Goal: Task Accomplishment & Management: Manage account settings

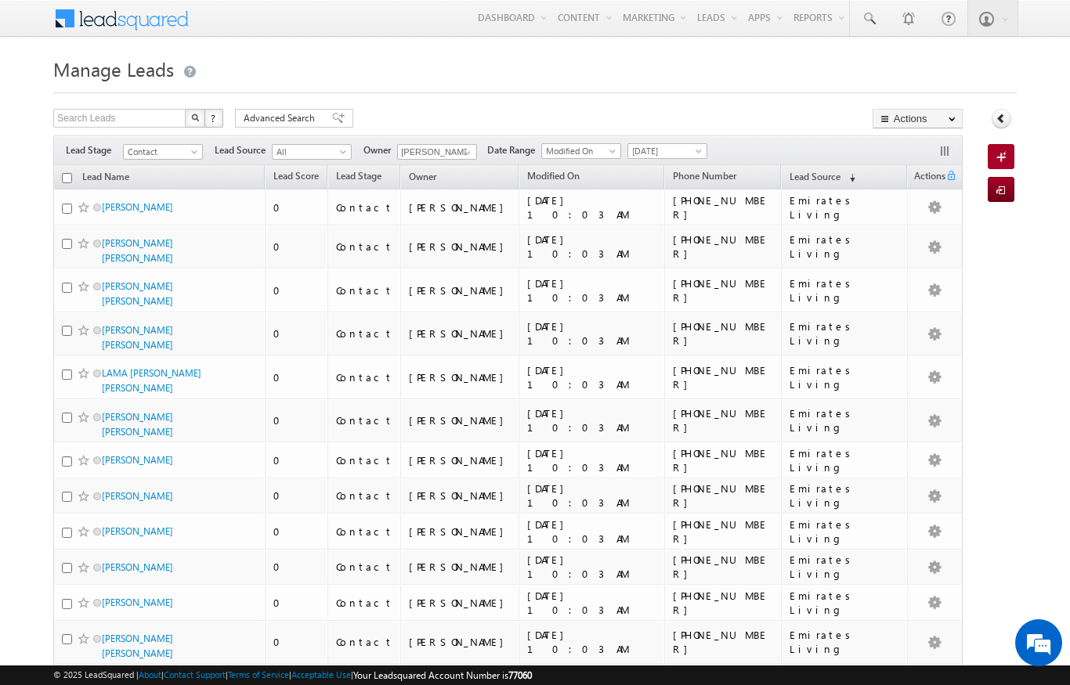
scroll to position [-5, 0]
click at [691, 153] on span "Yesterday" at bounding box center [665, 151] width 74 height 14
click at [676, 216] on link "Today" at bounding box center [669, 218] width 79 height 14
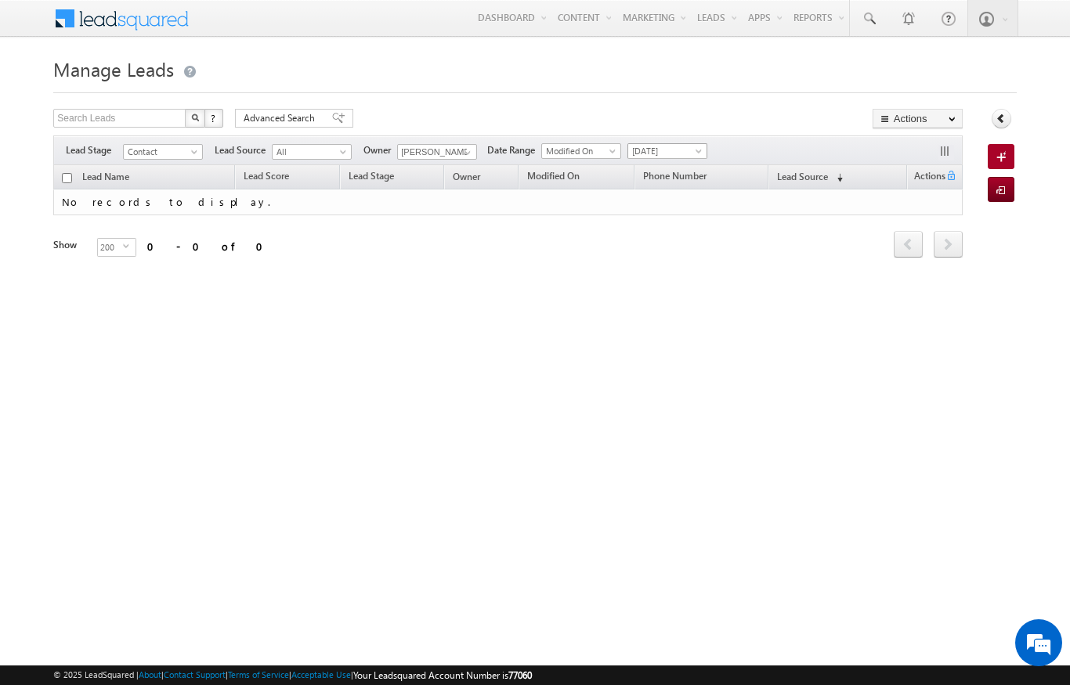
click at [686, 150] on span "Today" at bounding box center [665, 151] width 74 height 14
click at [662, 202] on link "Yesterday" at bounding box center [669, 203] width 79 height 14
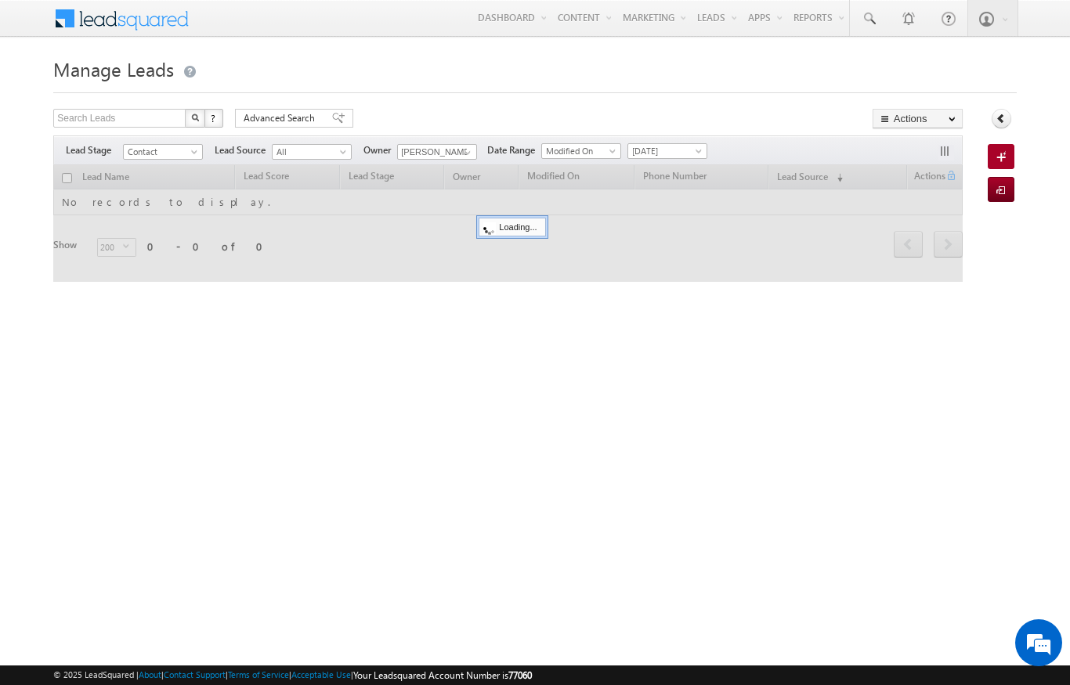
click at [23, 184] on body "Menu Niraj Upadhyay niraj .upad hyay@ indgl obal. ae obal." at bounding box center [535, 222] width 1070 height 444
click at [23, 183] on body "Menu Niraj Upadhyay niraj .upad hyay@ indgl obal. ae obal." at bounding box center [535, 222] width 1070 height 444
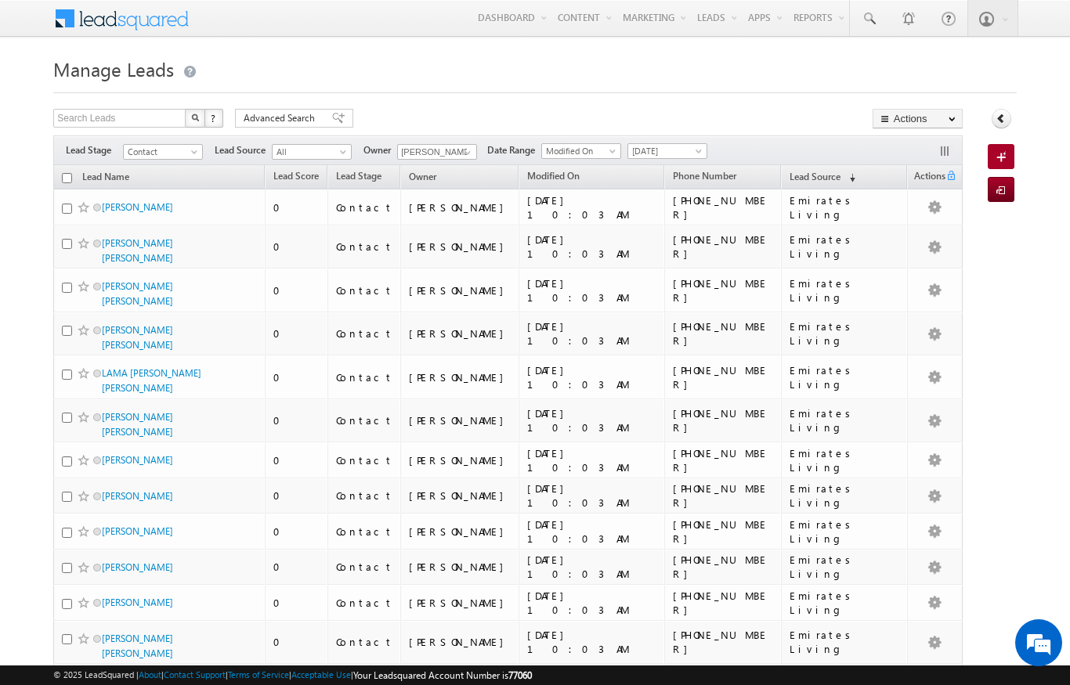
click at [69, 180] on input "checkbox" at bounding box center [67, 178] width 10 height 10
checkbox input "true"
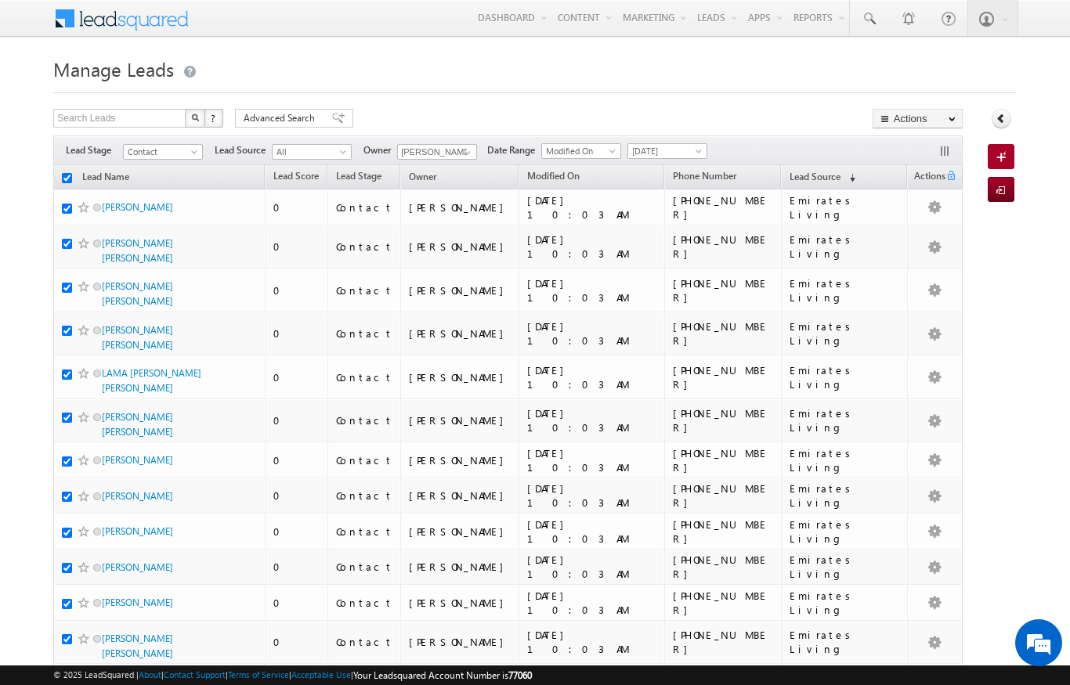
checkbox input "true"
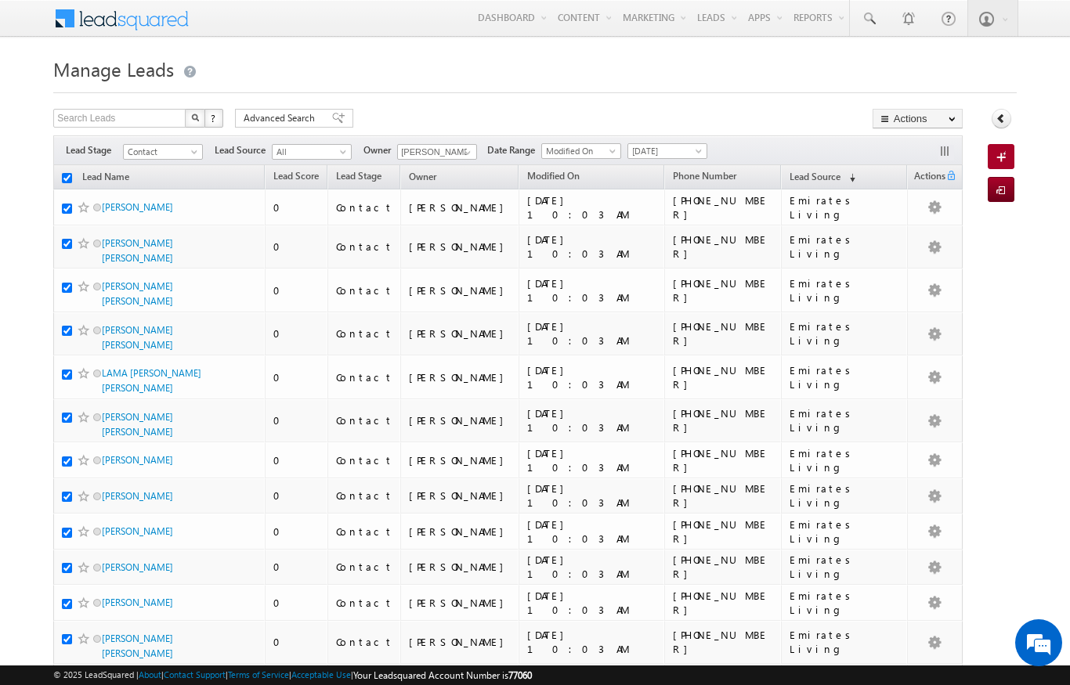
checkbox input "true"
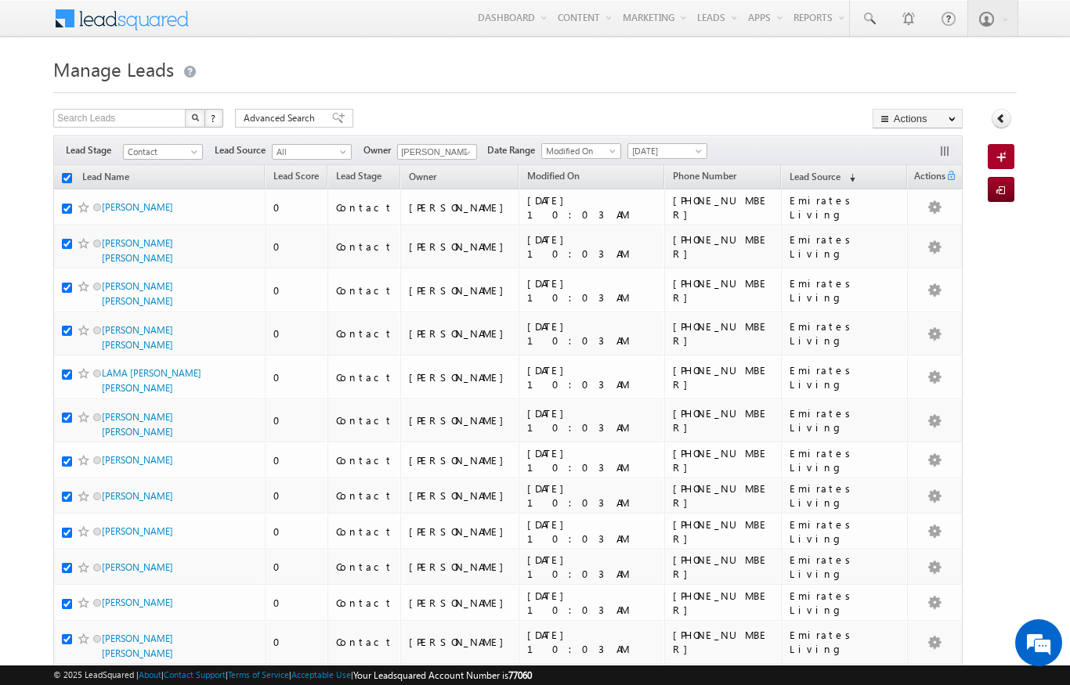
checkbox input "true"
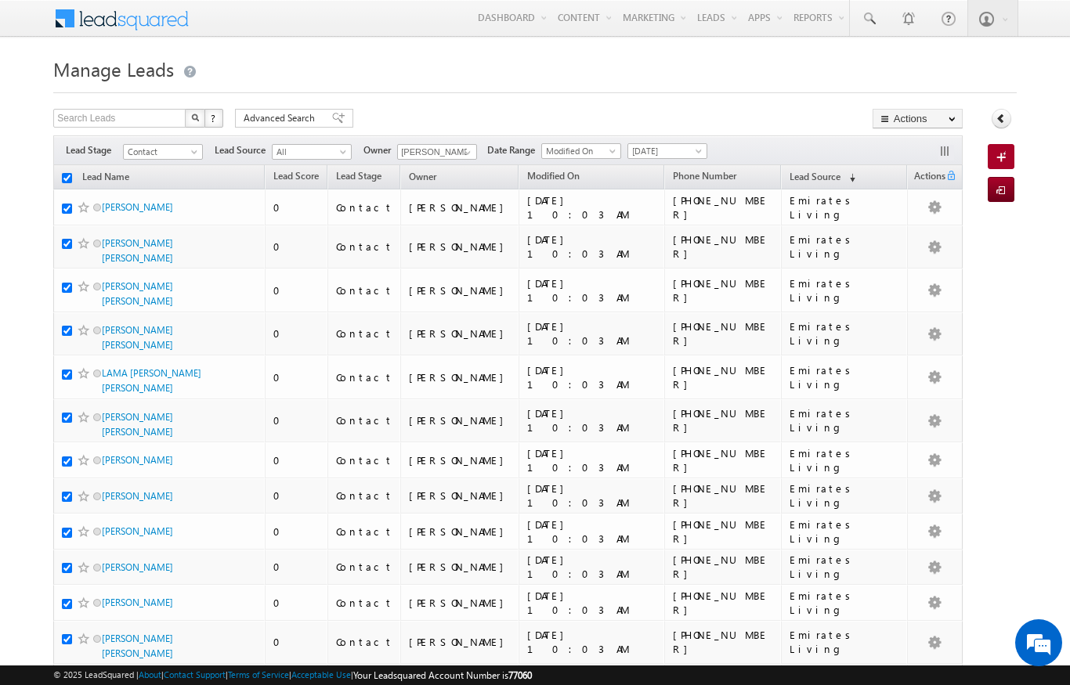
checkbox input "true"
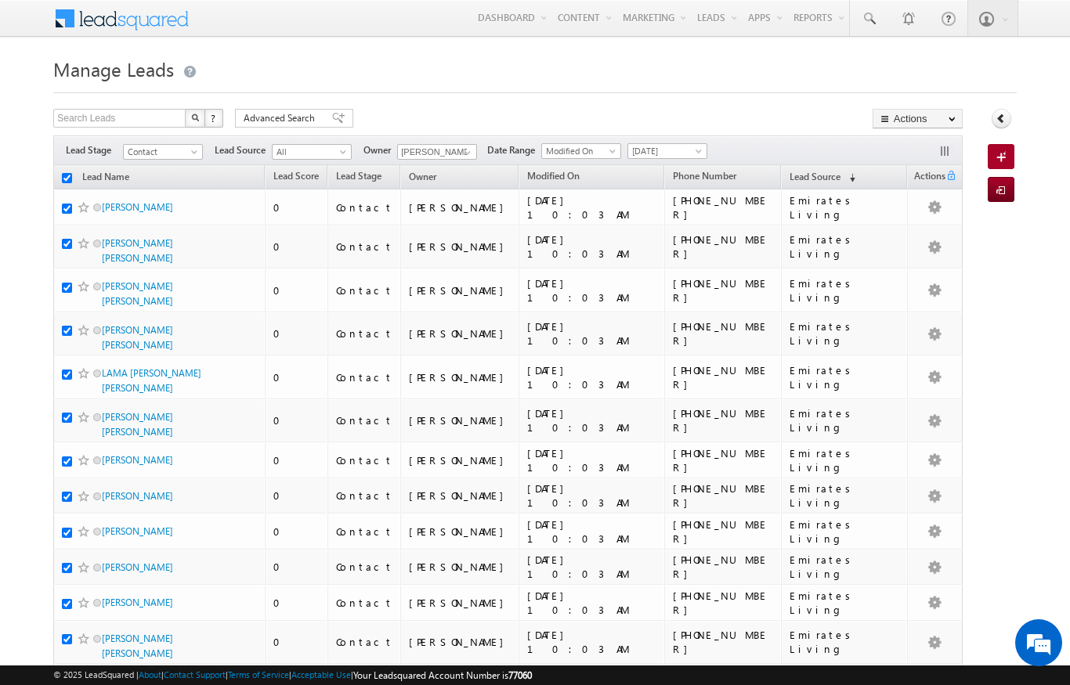
checkbox input "true"
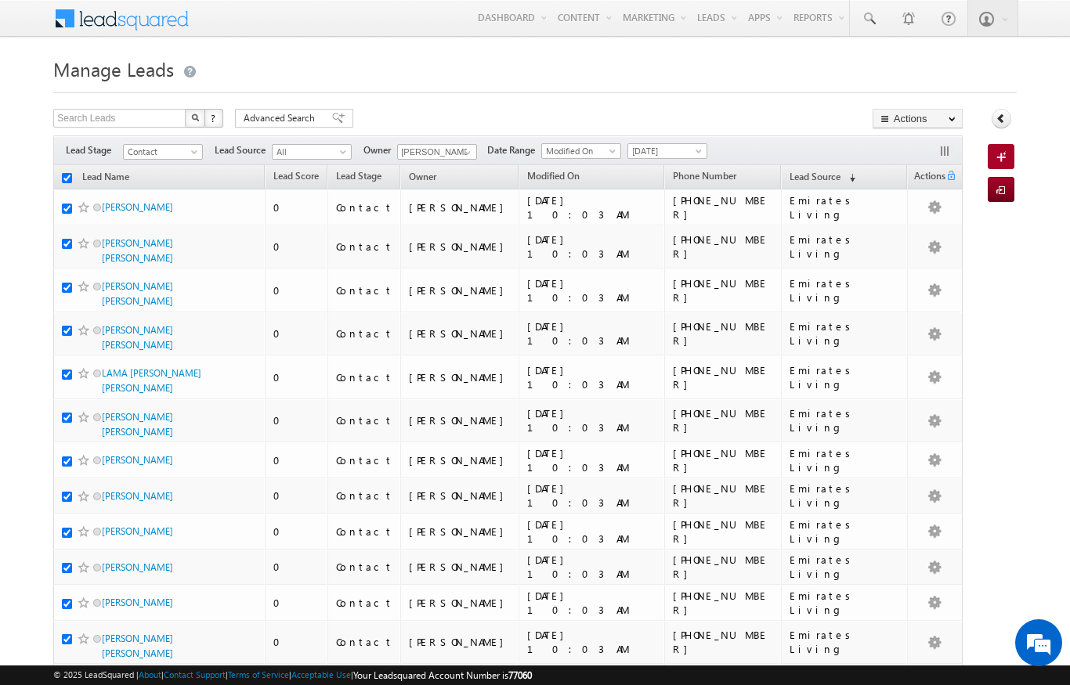
checkbox input "true"
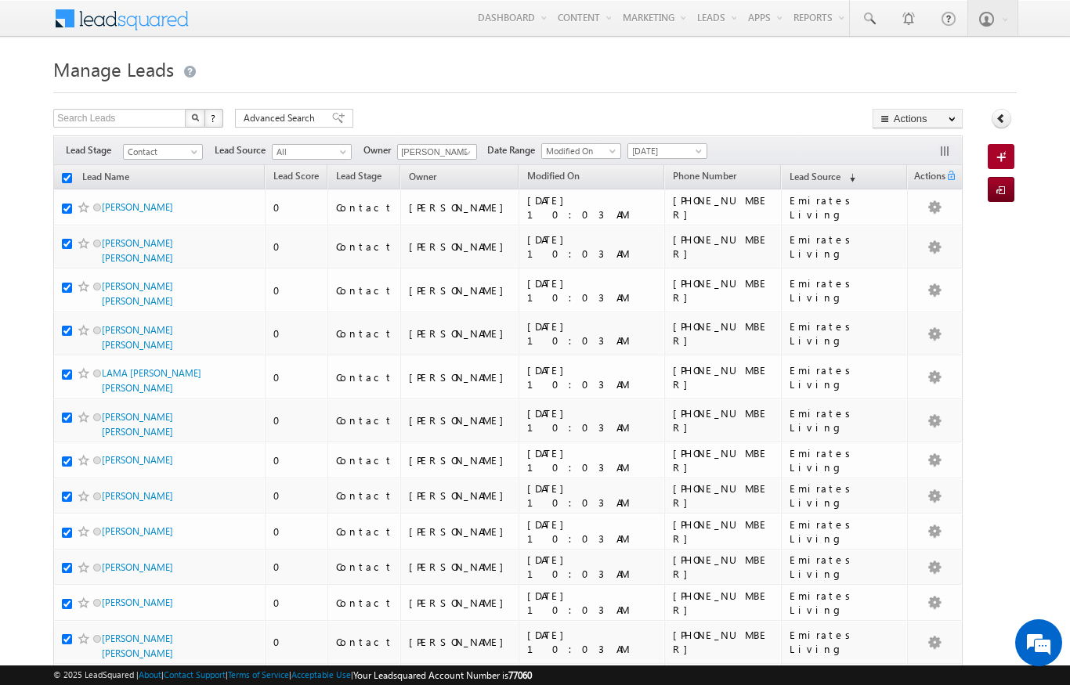
checkbox input "true"
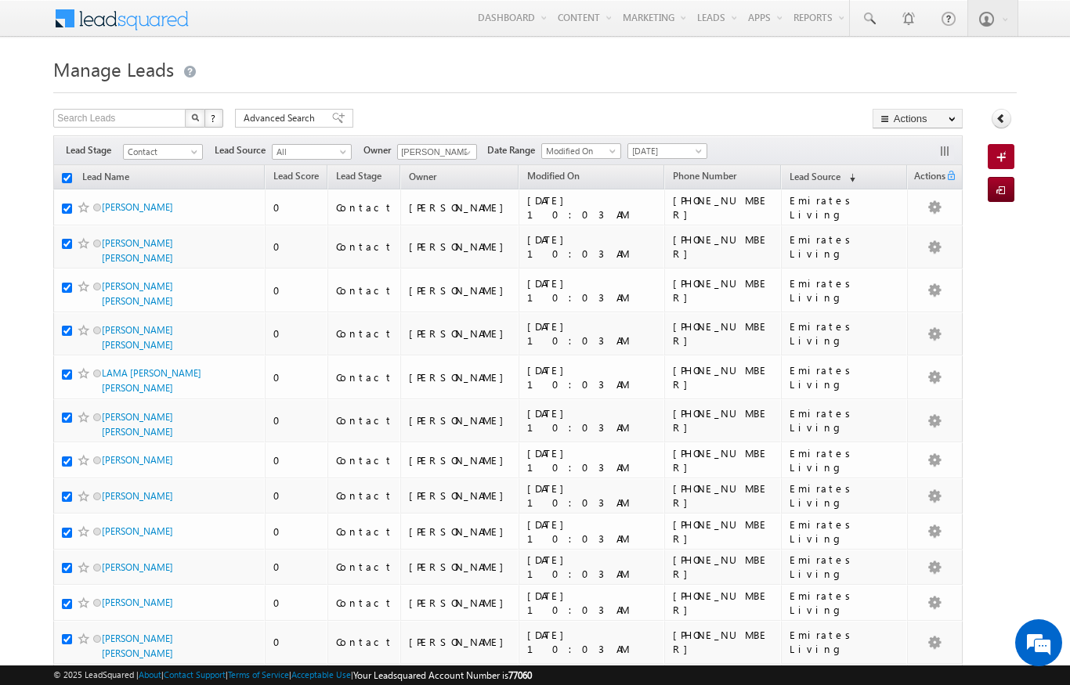
checkbox input "true"
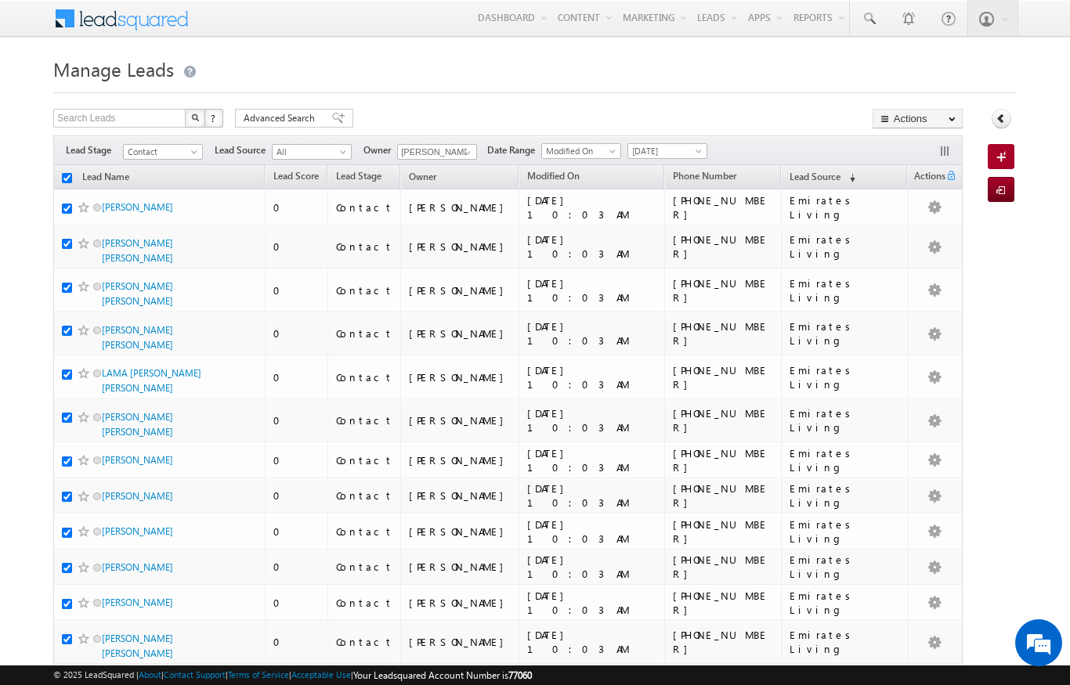
checkbox input "true"
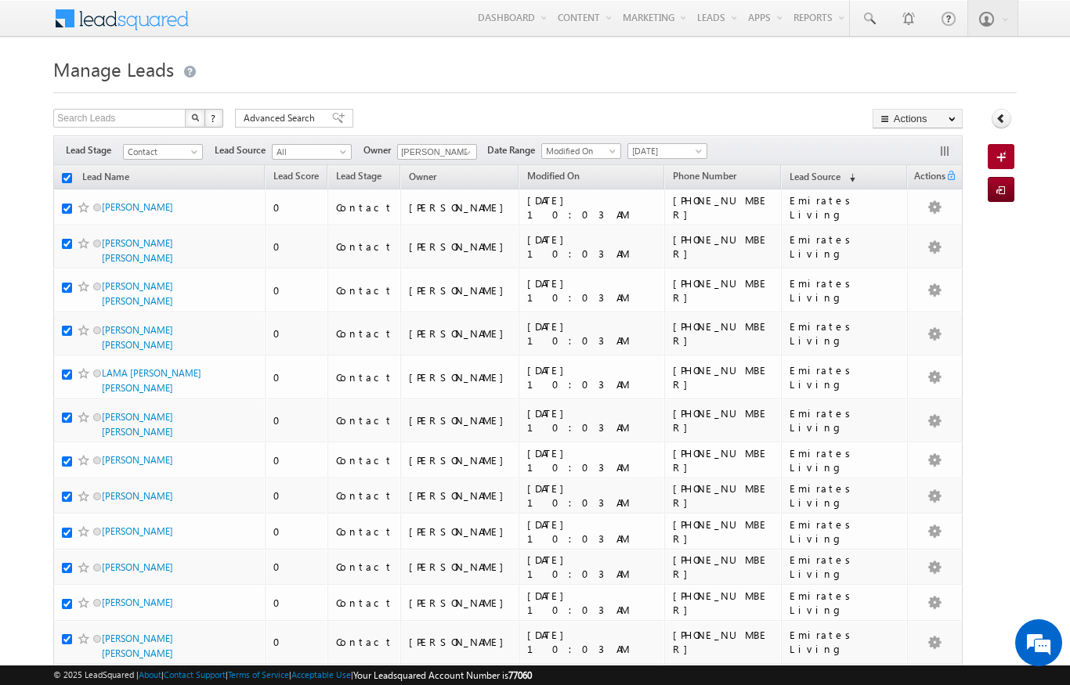
checkbox input "true"
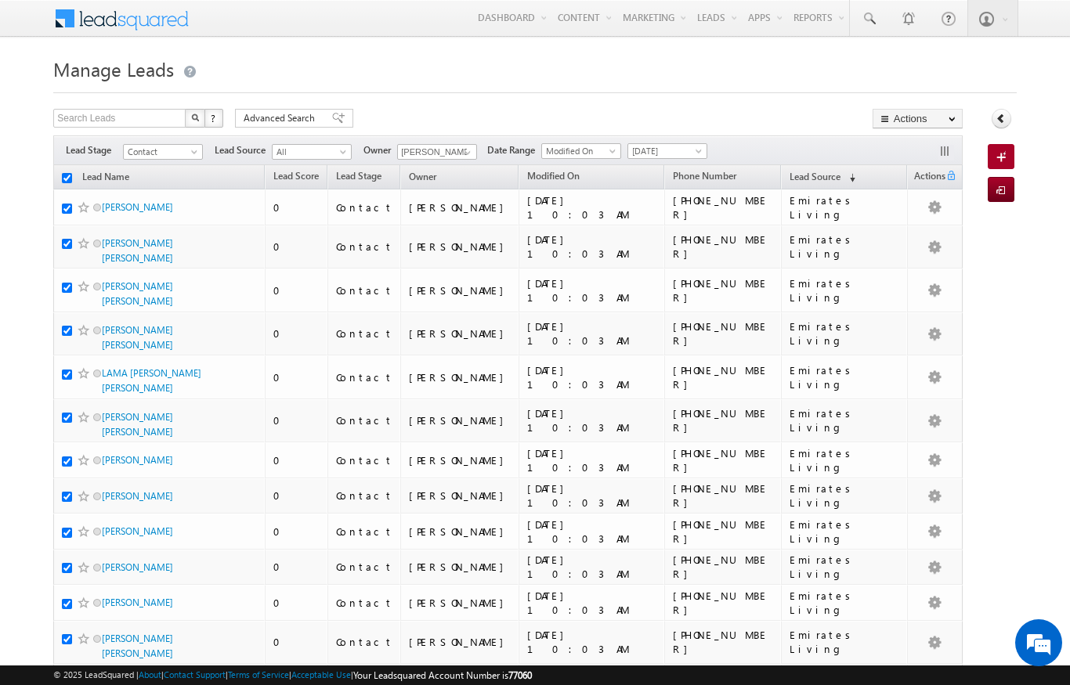
checkbox input "true"
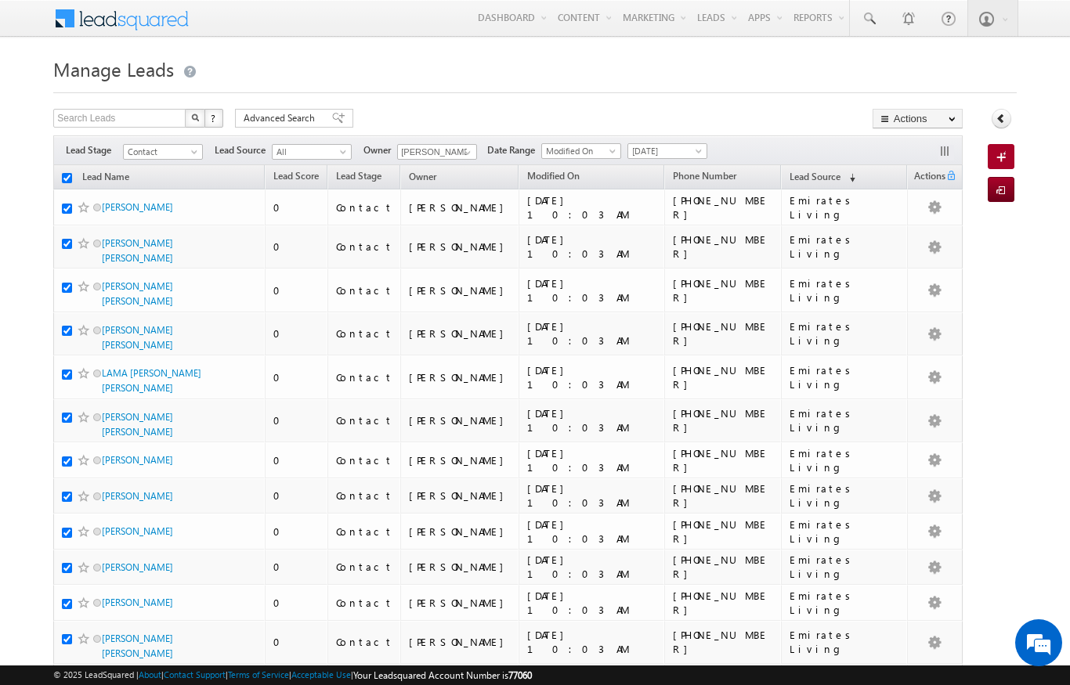
checkbox input "true"
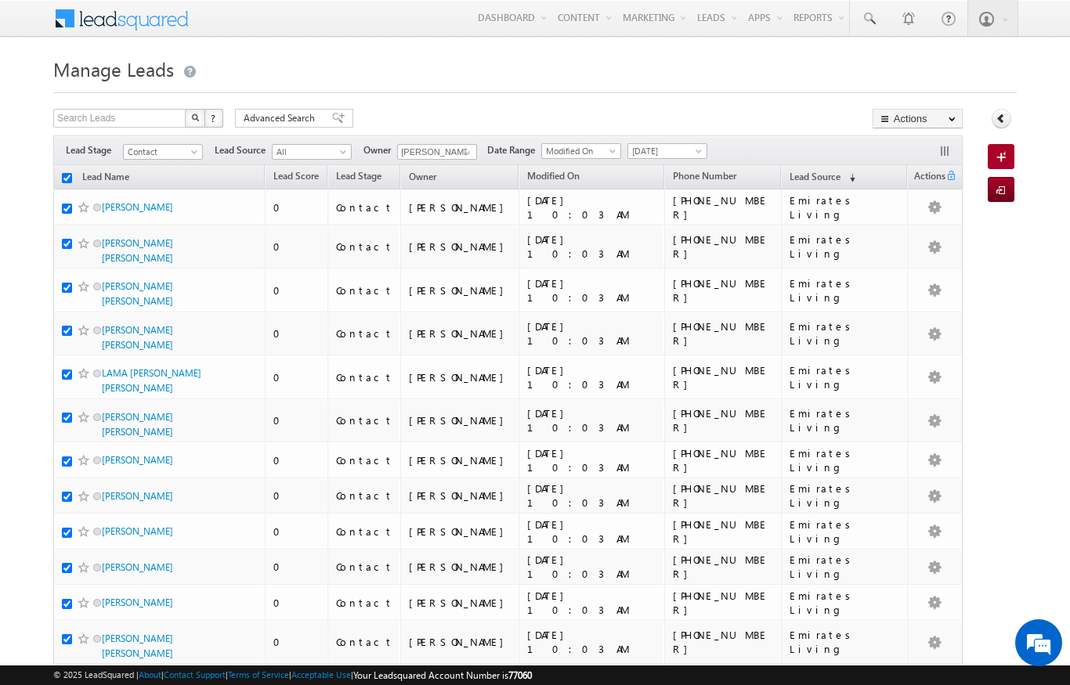
checkbox input "true"
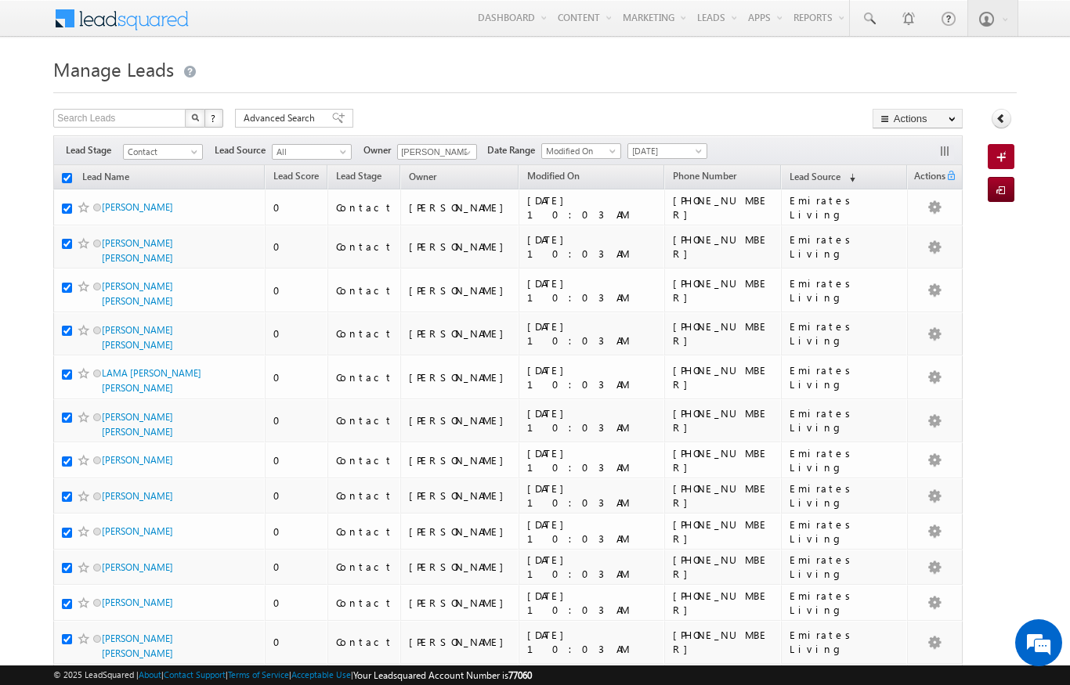
checkbox input "true"
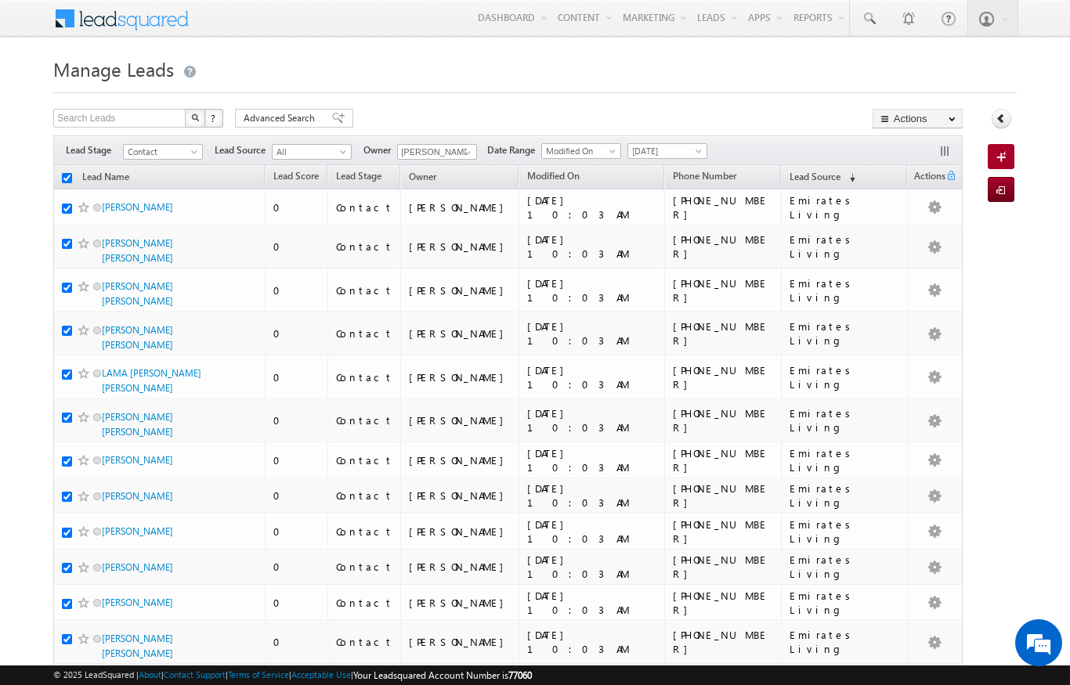
checkbox input "true"
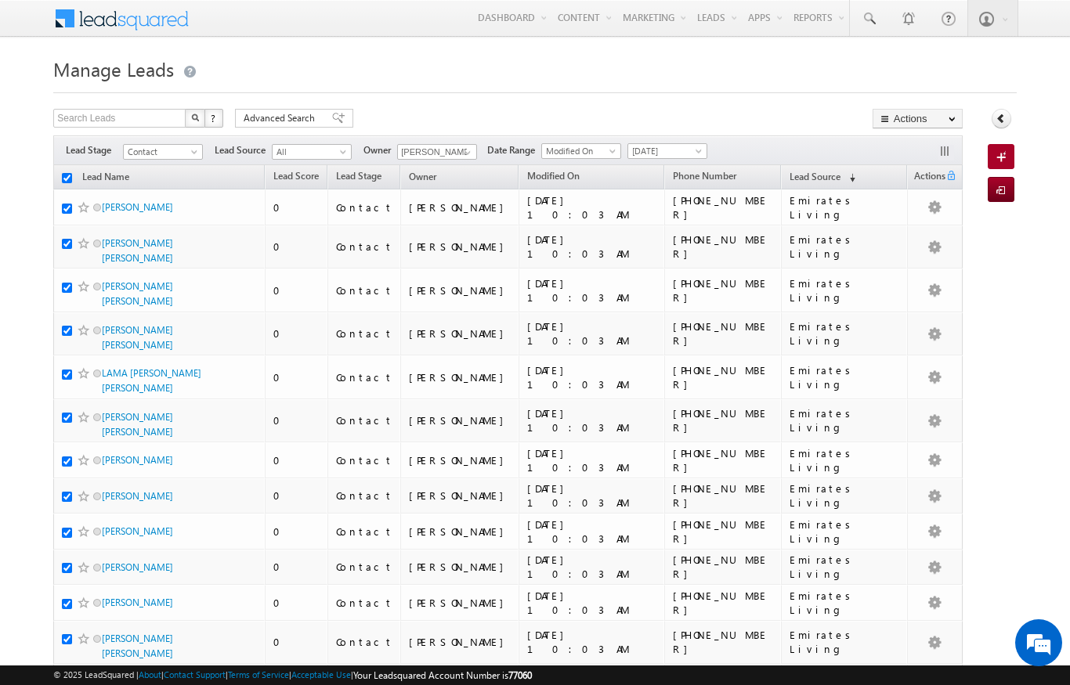
checkbox input "true"
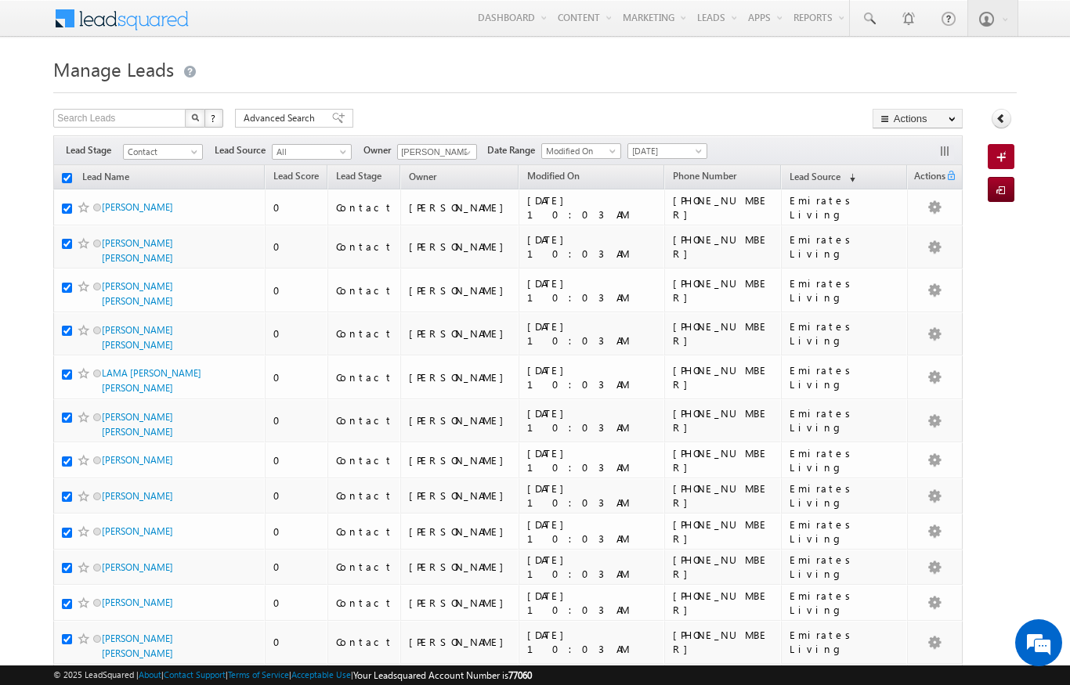
checkbox input "true"
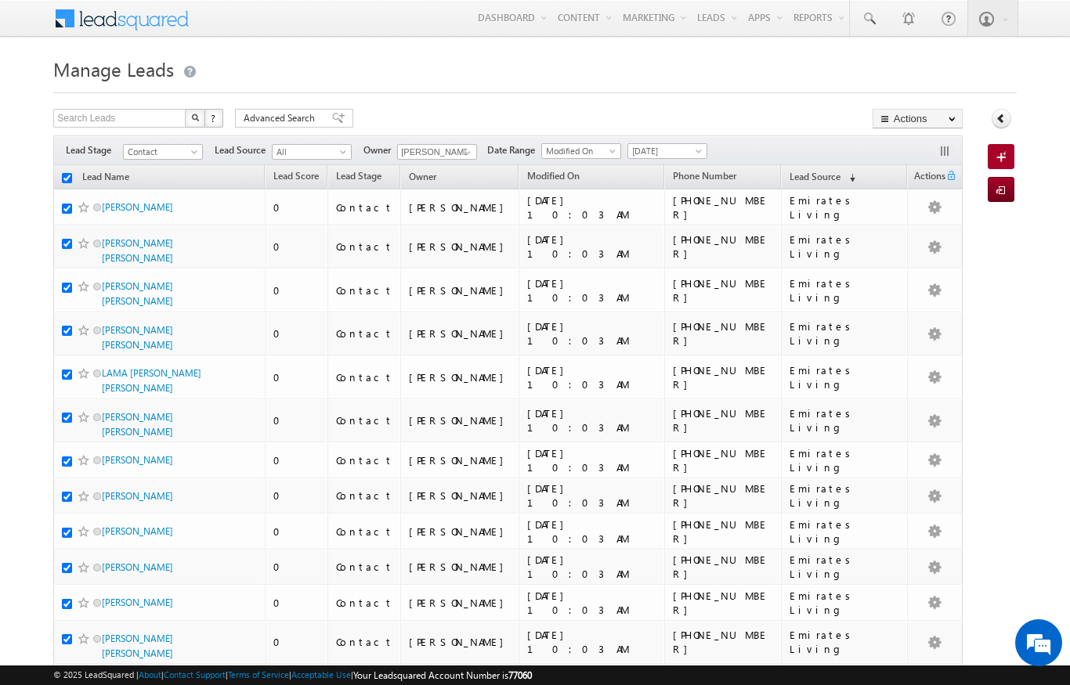
checkbox input "true"
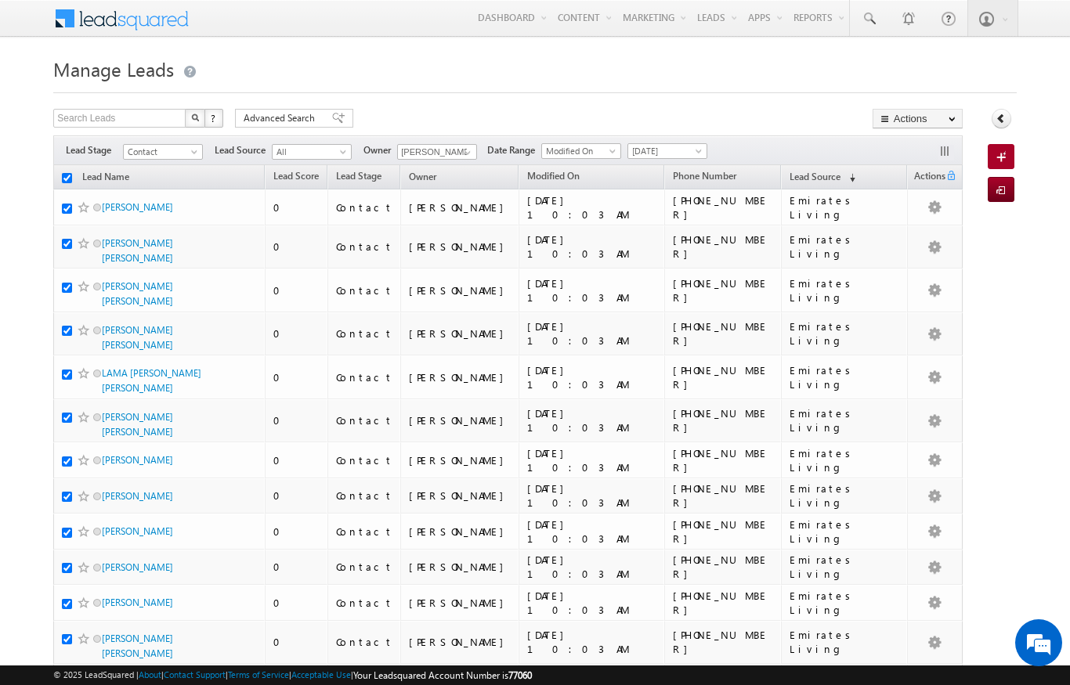
checkbox input "true"
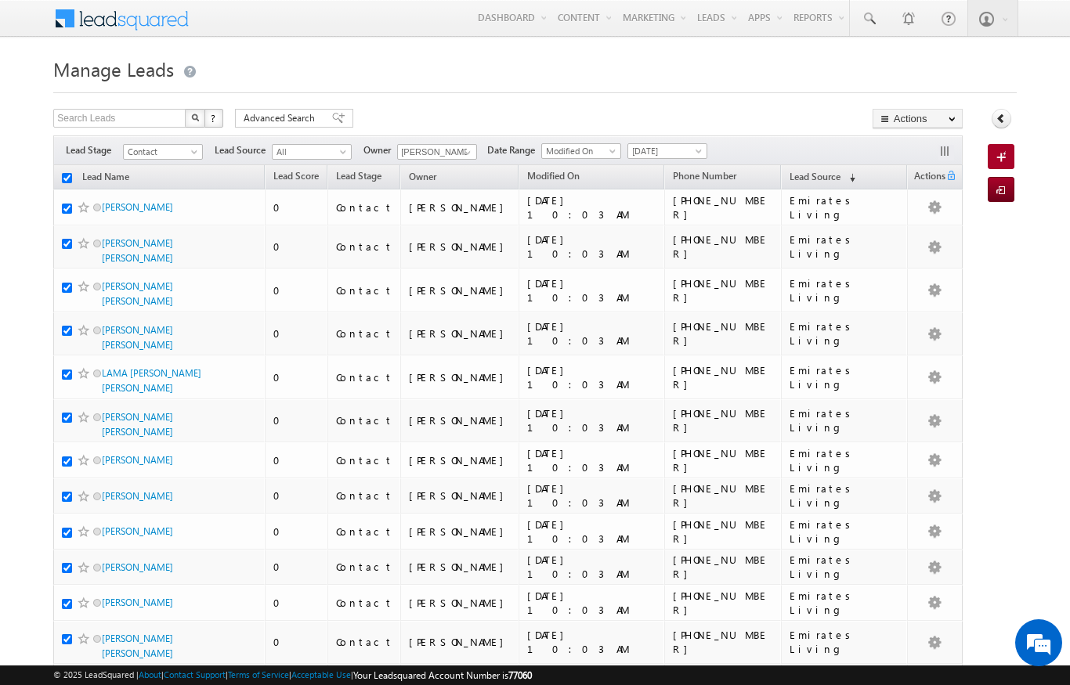
checkbox input "true"
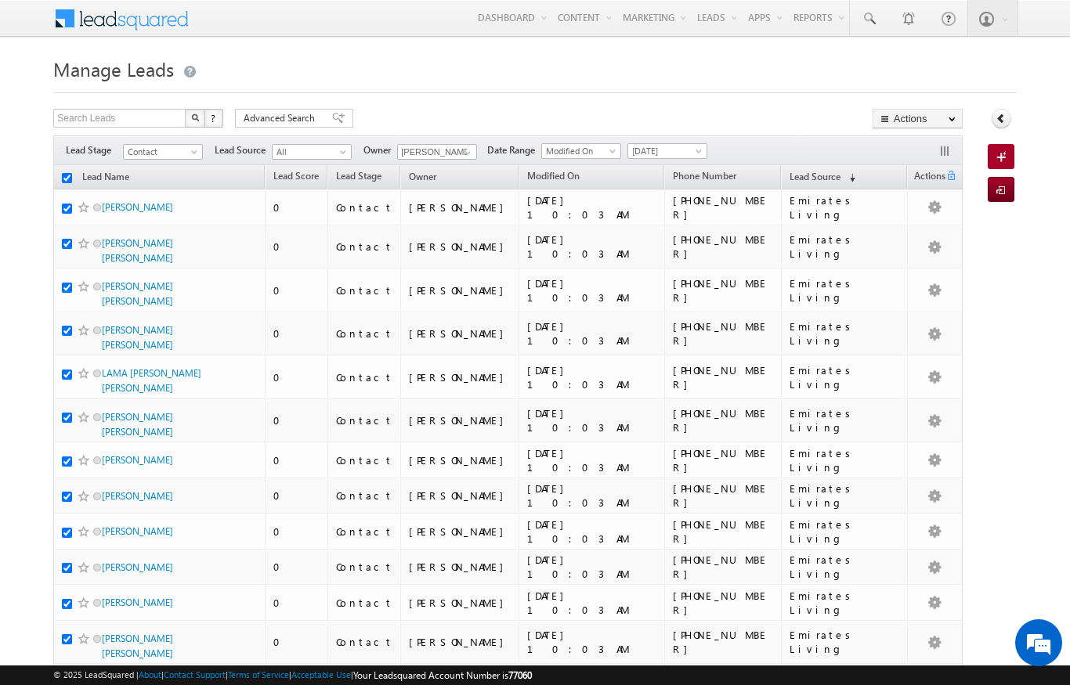
checkbox input "true"
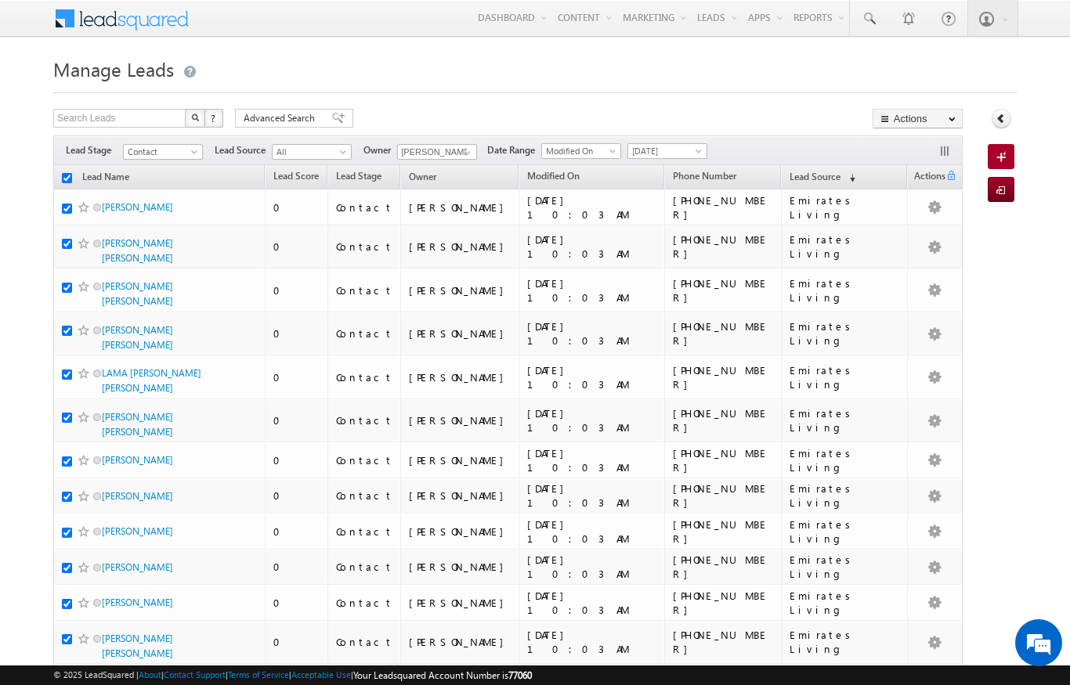
checkbox input "true"
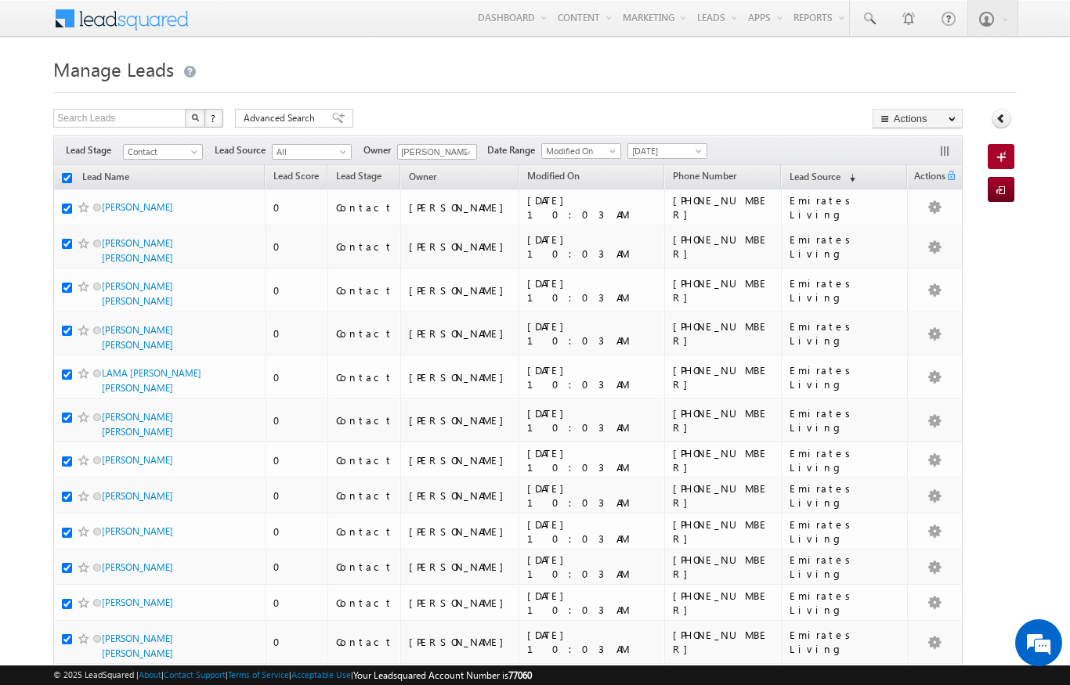
checkbox input "true"
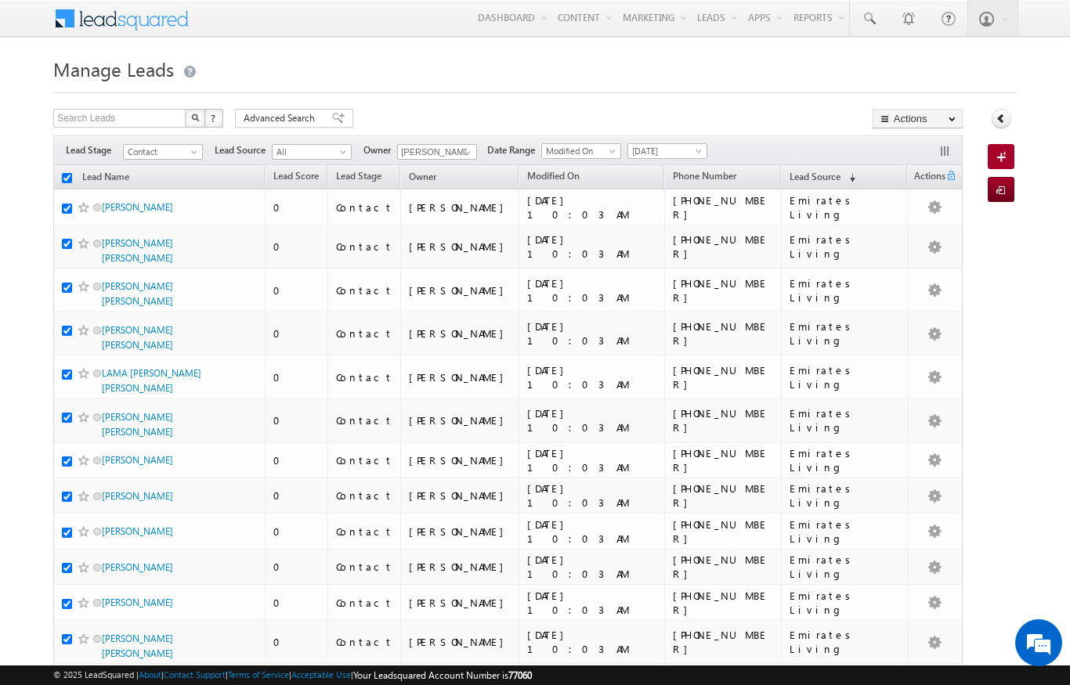
checkbox input "true"
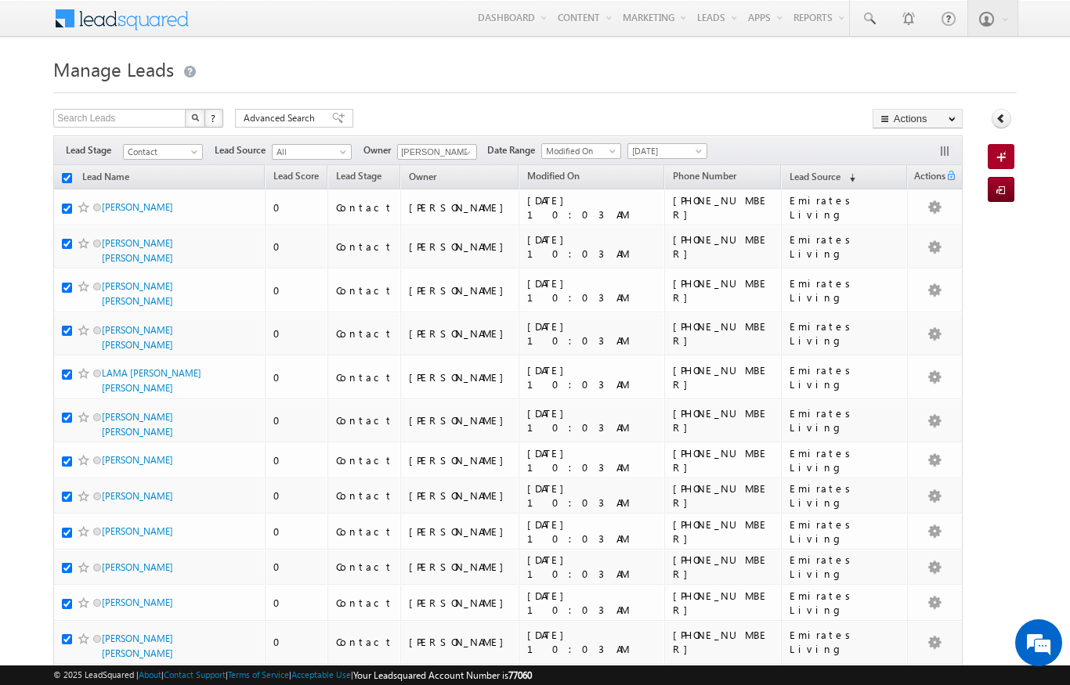
checkbox input "true"
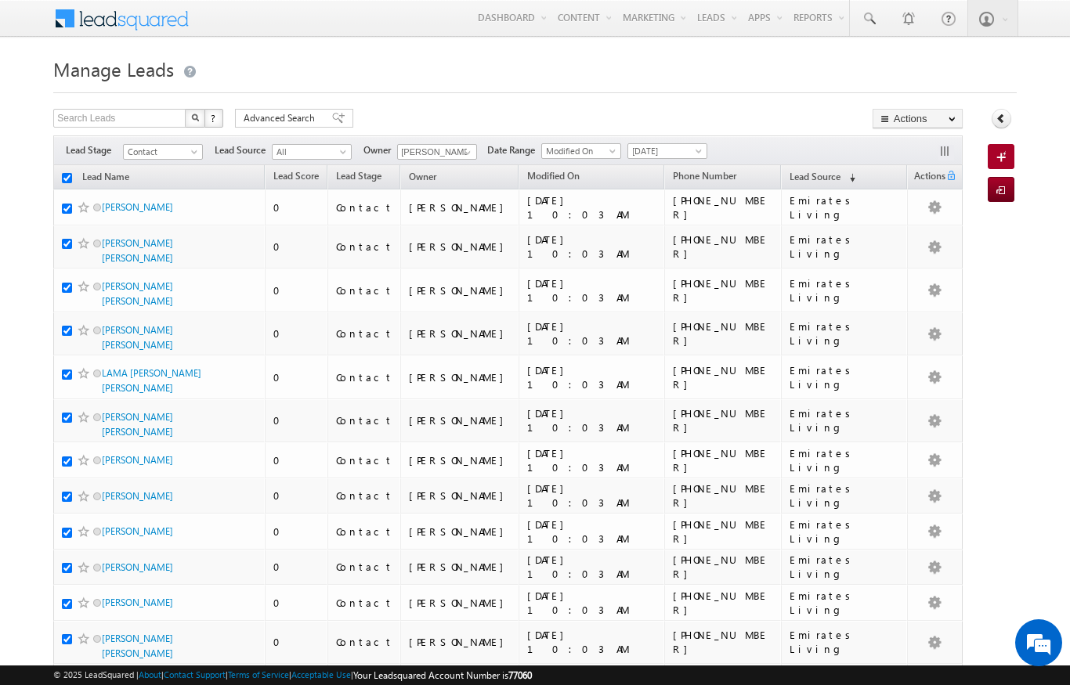
checkbox input "true"
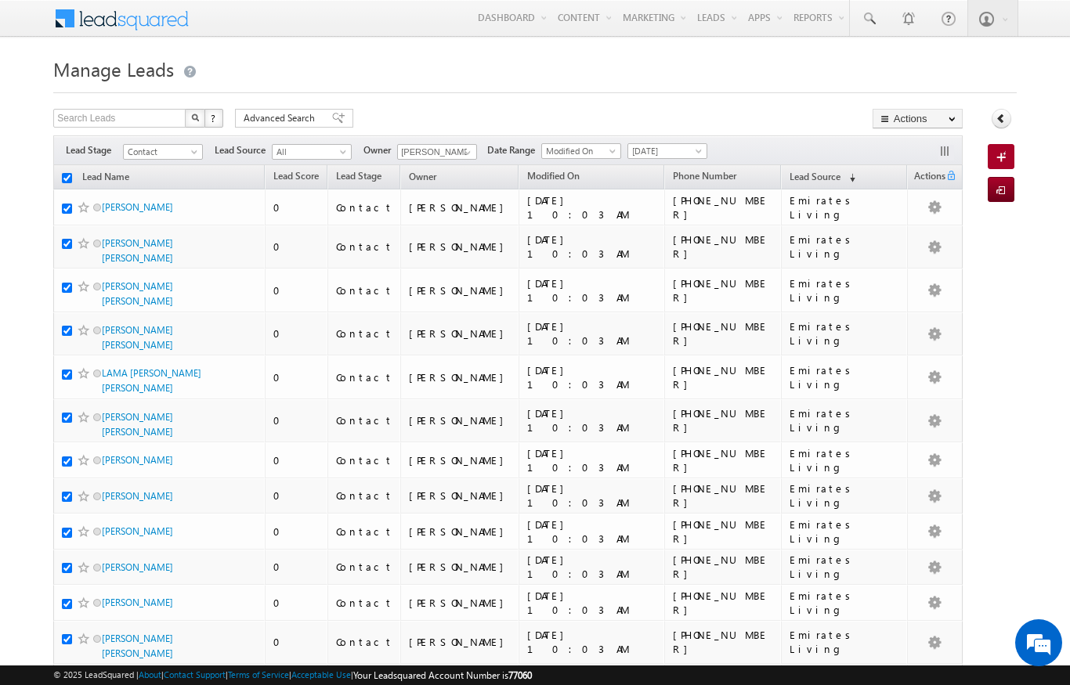
checkbox input "true"
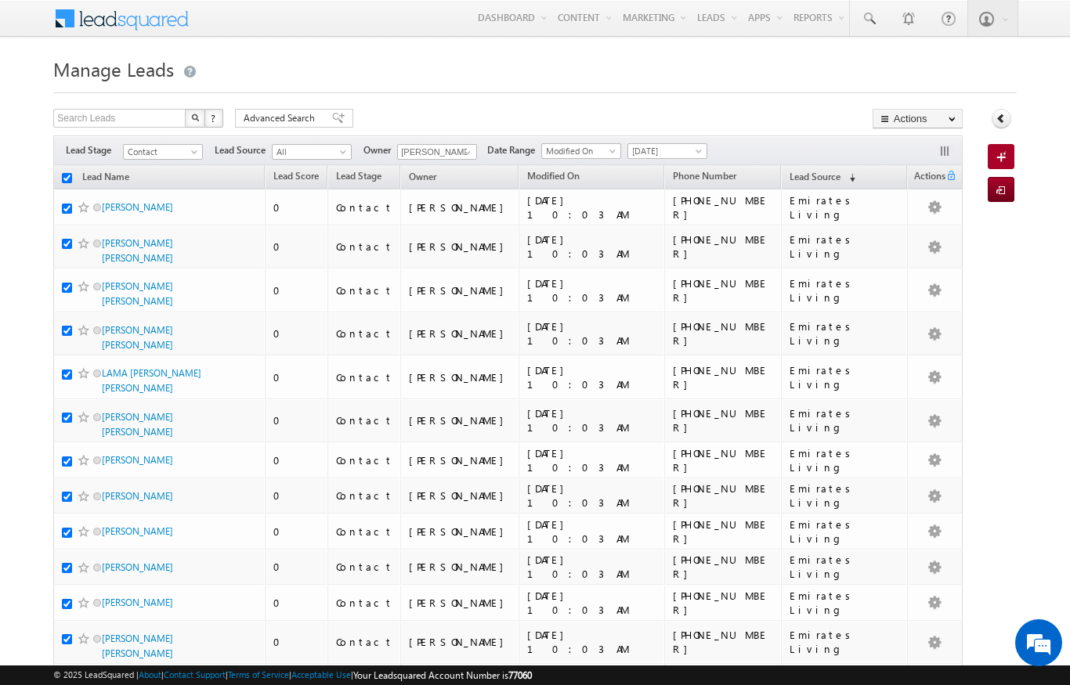
checkbox input "true"
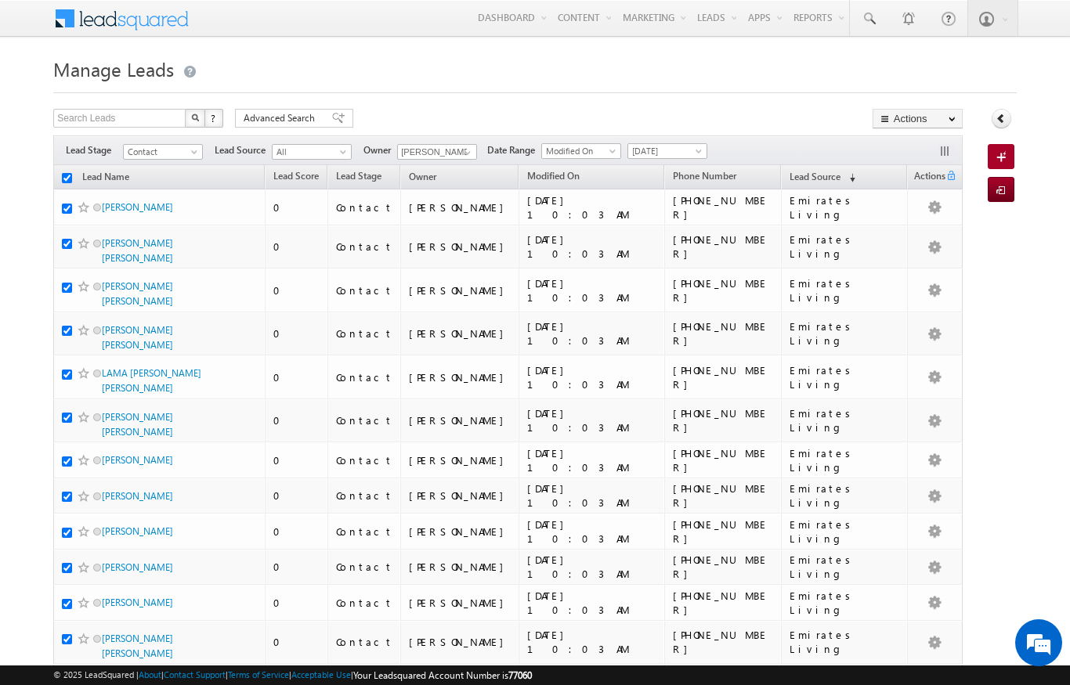
checkbox input "true"
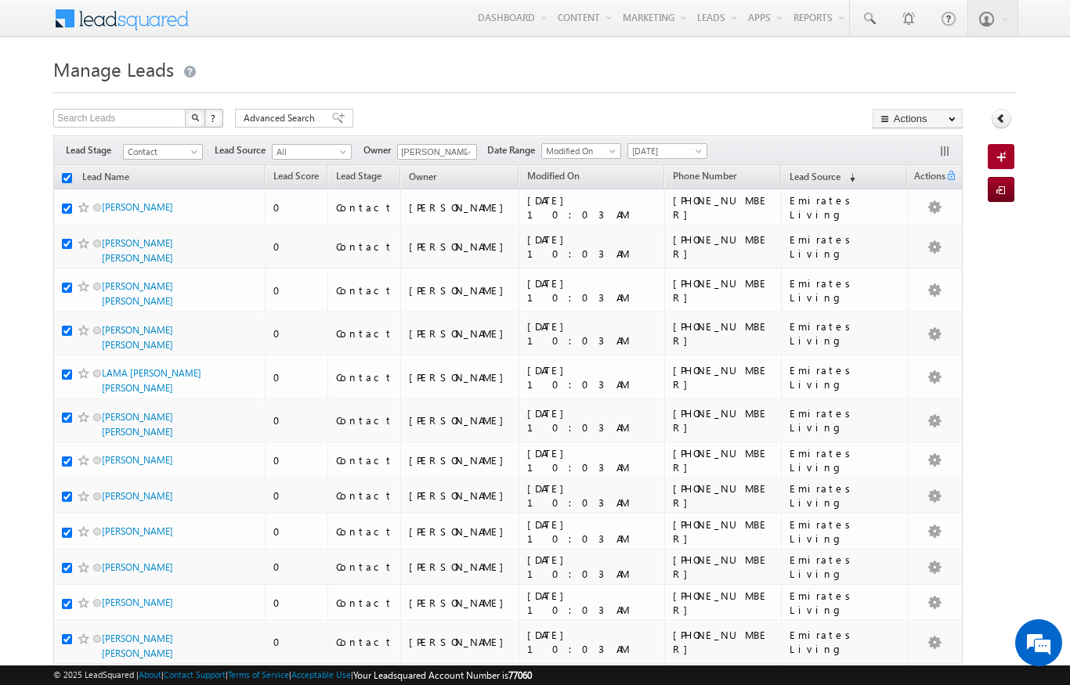
checkbox input "true"
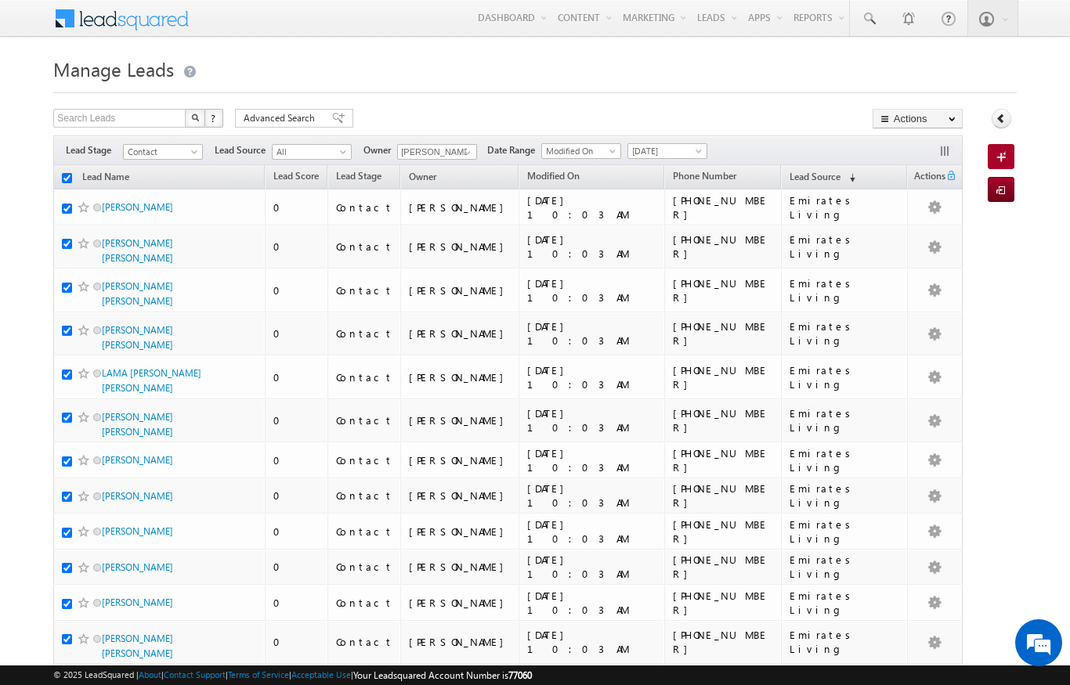
checkbox input "true"
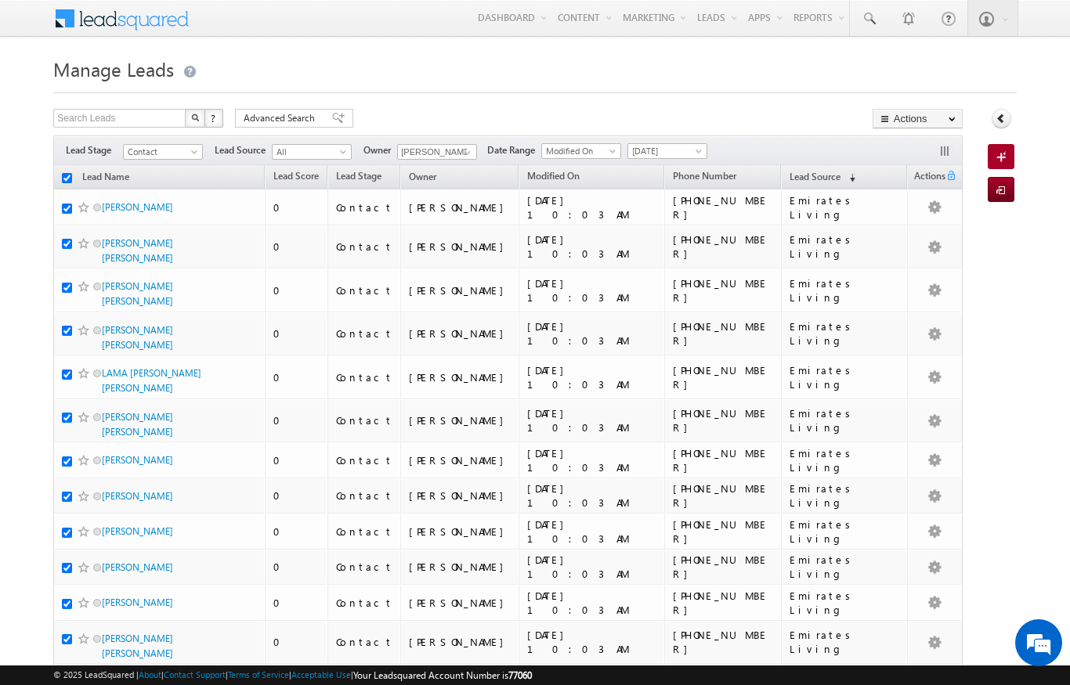
checkbox input "true"
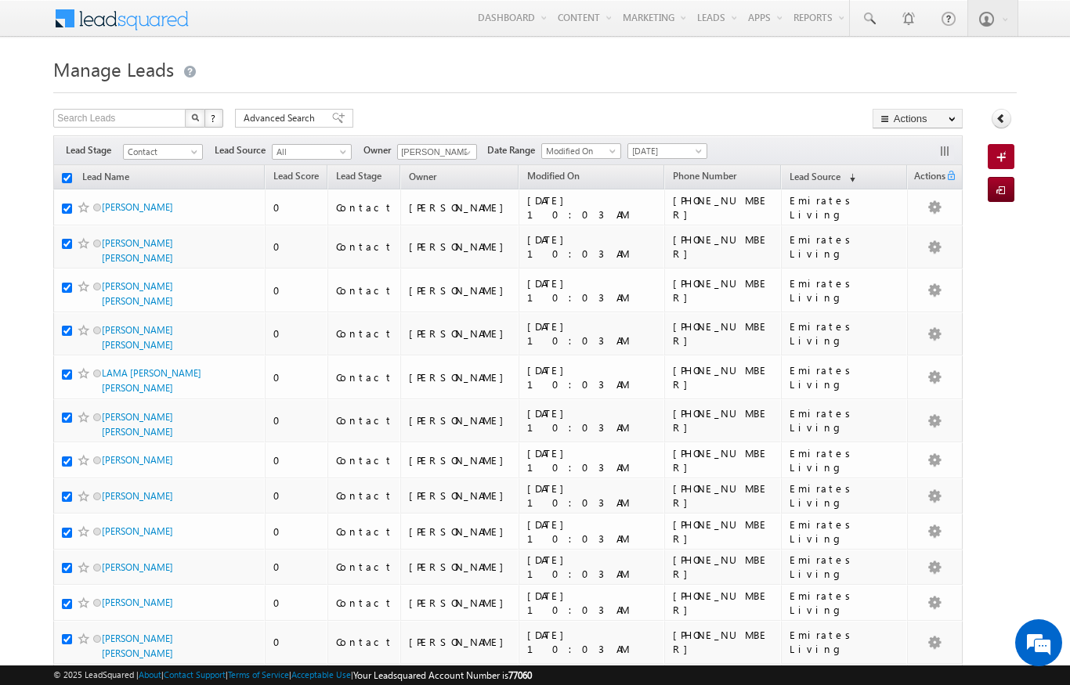
checkbox input "true"
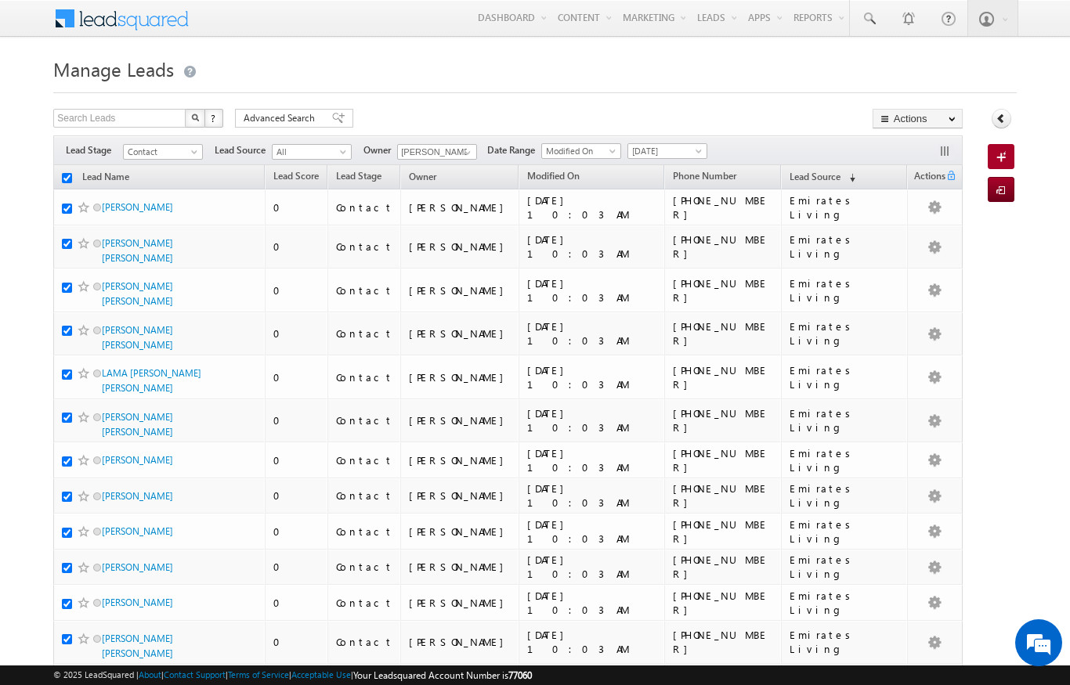
checkbox input "true"
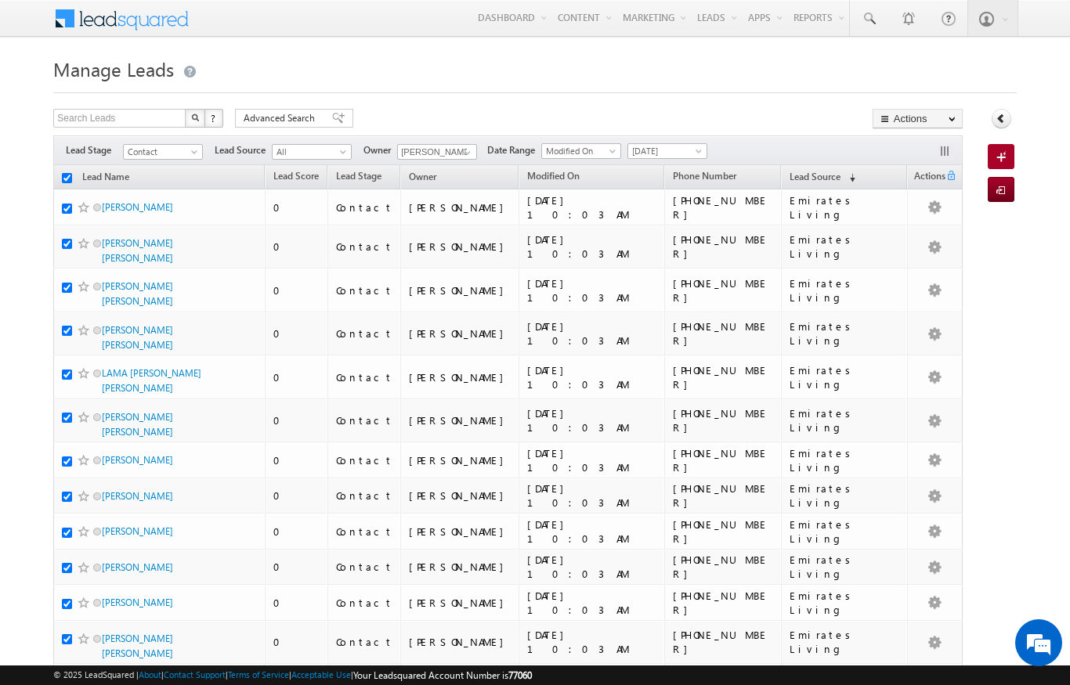
checkbox input "true"
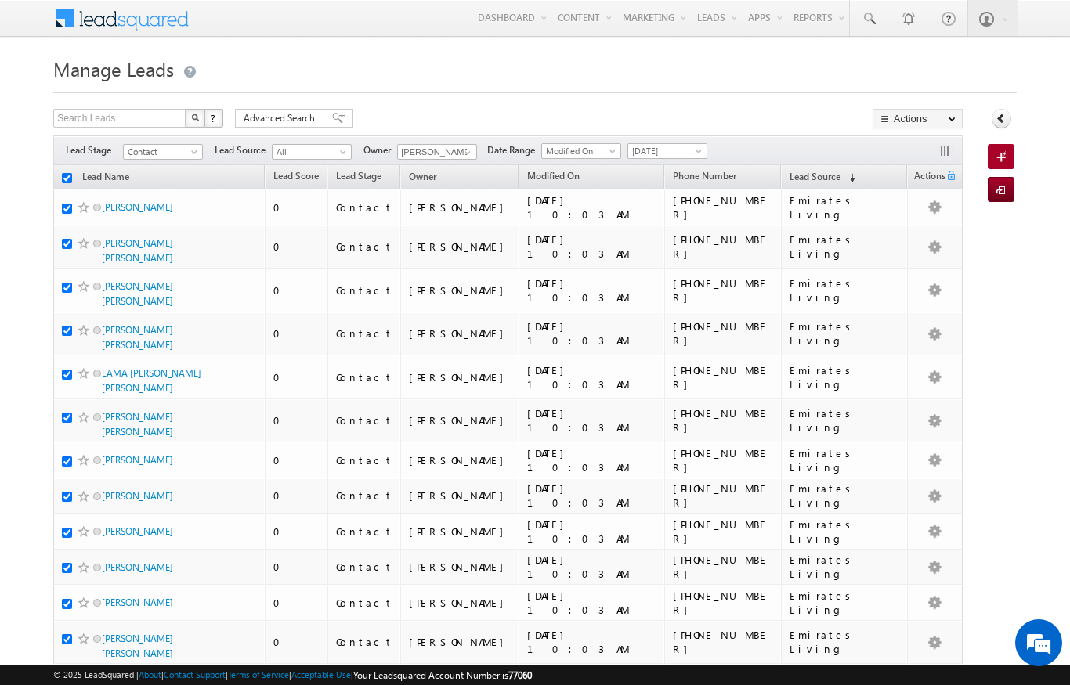
checkbox input "true"
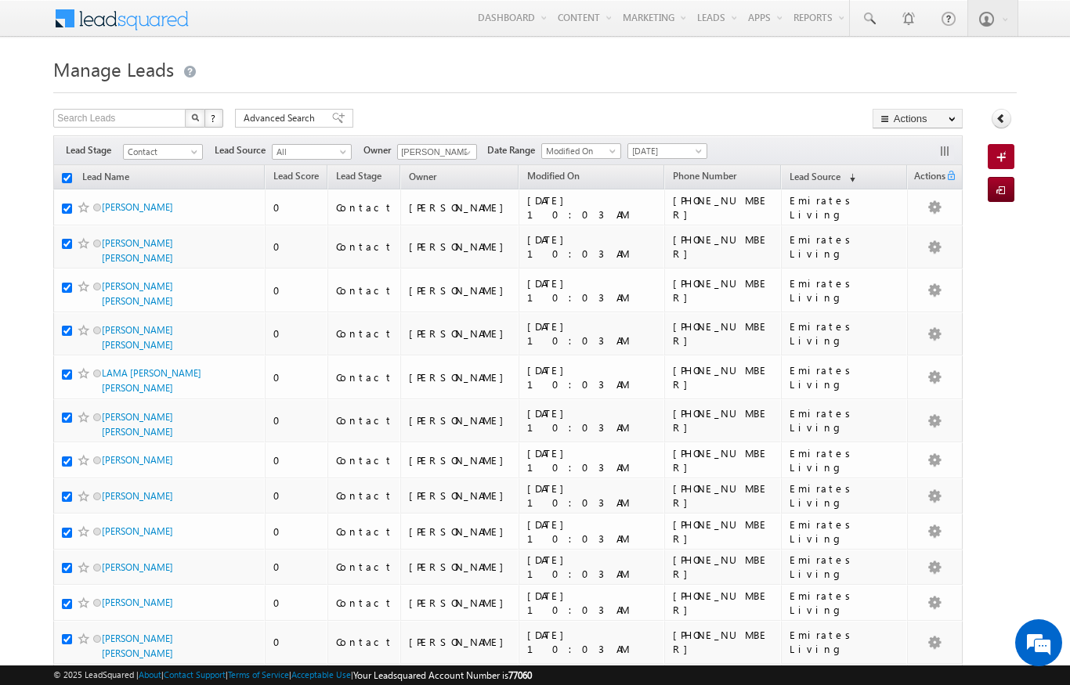
checkbox input "true"
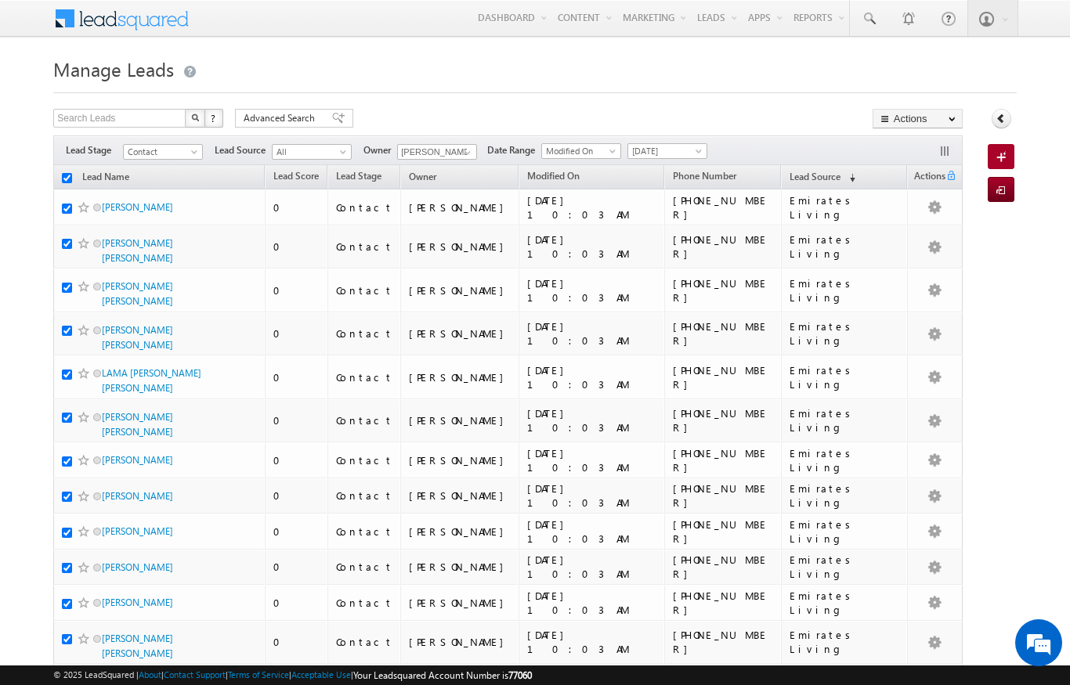
checkbox input "true"
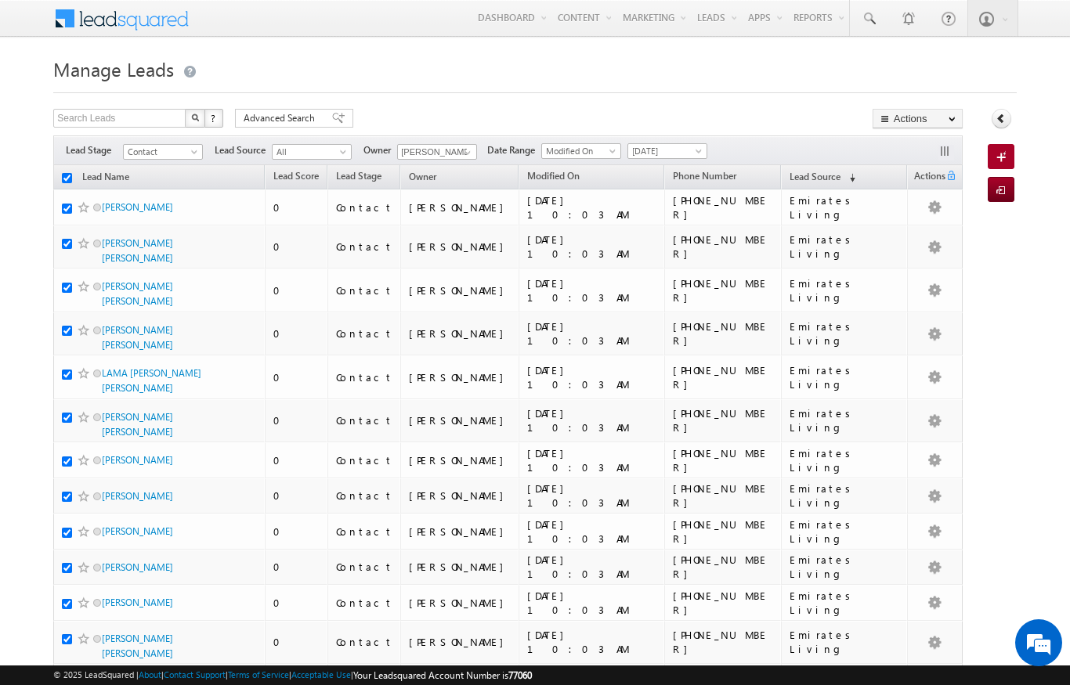
checkbox input "true"
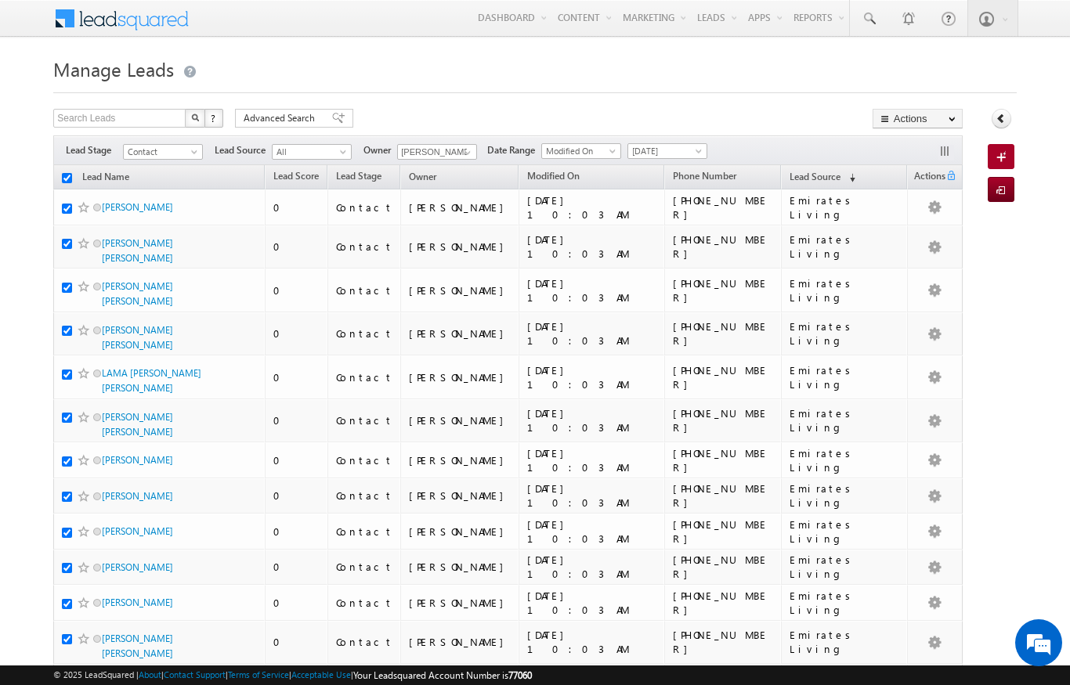
checkbox input "true"
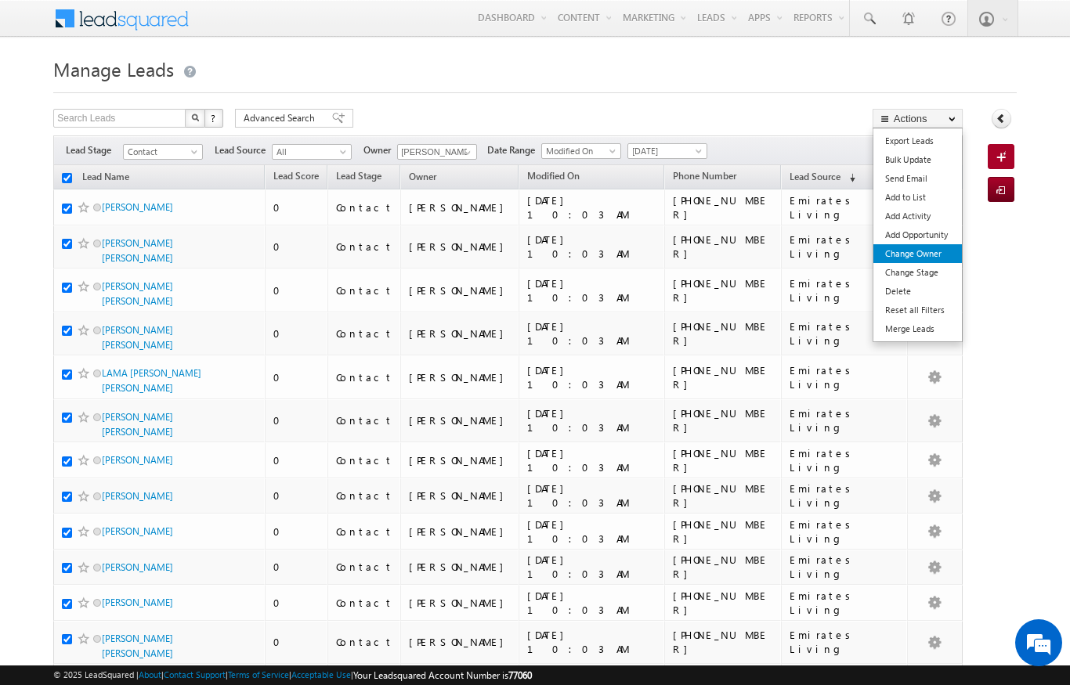
click at [945, 258] on link "Change Owner" at bounding box center [917, 253] width 88 height 19
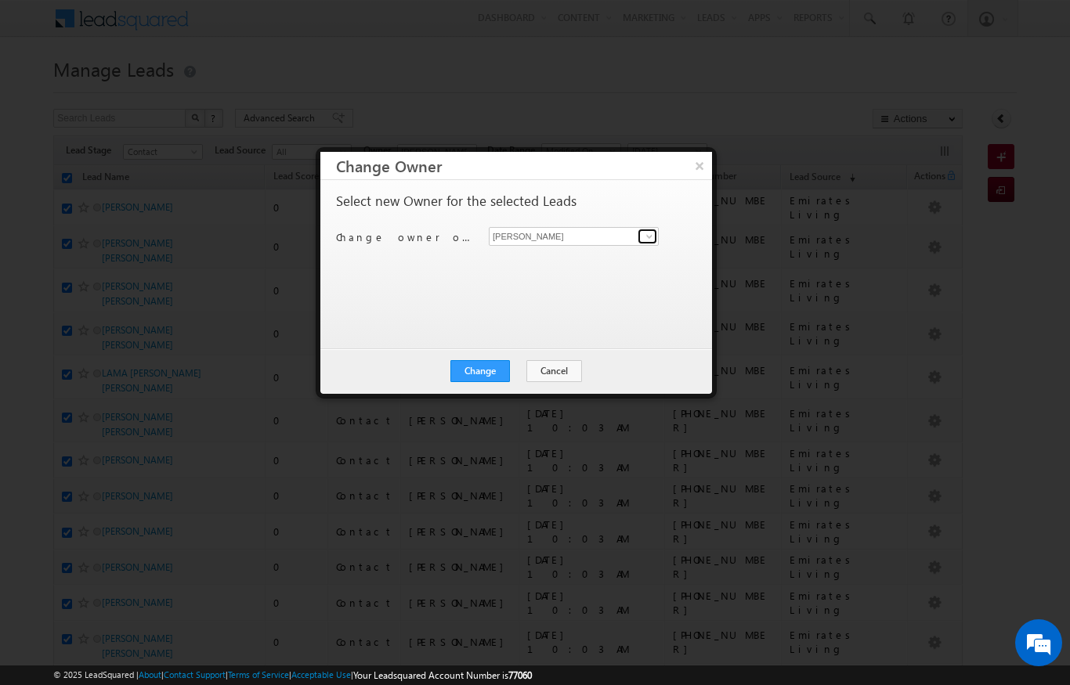
click at [650, 244] on link at bounding box center [647, 237] width 20 height 16
click at [517, 257] on link "Bhargav Nayak bhargav.nayak@indglobal.ae" at bounding box center [574, 261] width 170 height 30
click at [475, 381] on button "Change" at bounding box center [480, 371] width 60 height 22
click at [514, 381] on button "Close" at bounding box center [518, 371] width 50 height 22
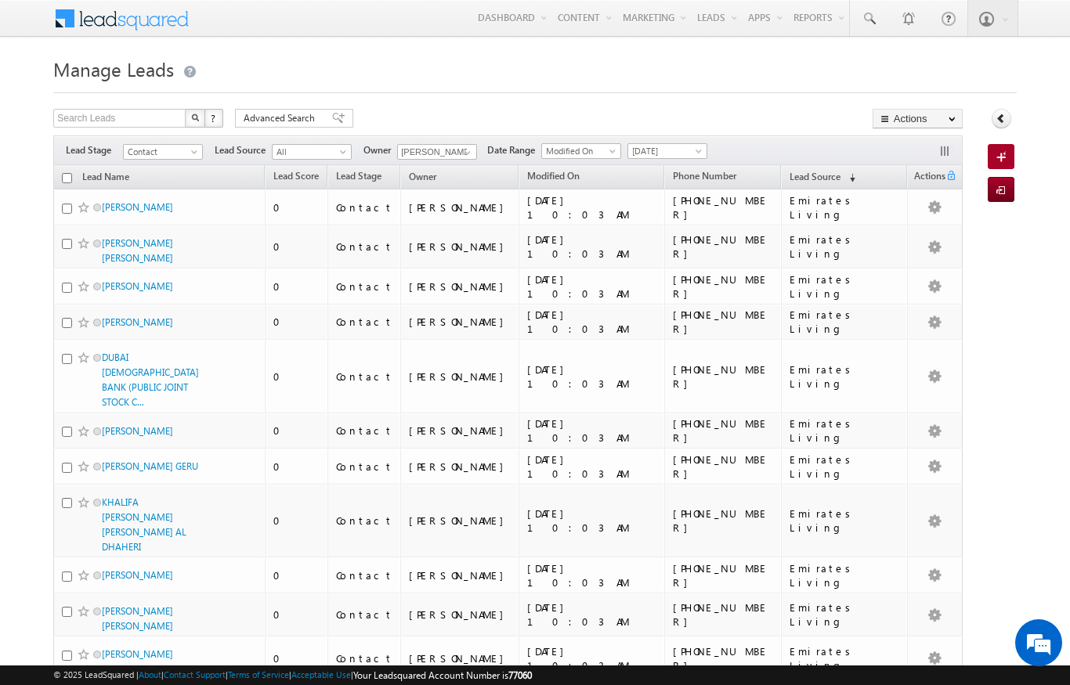
click at [67, 174] on input "checkbox" at bounding box center [67, 178] width 10 height 10
click at [0, 0] on link "Change Owner" at bounding box center [0, 0] width 0 height 0
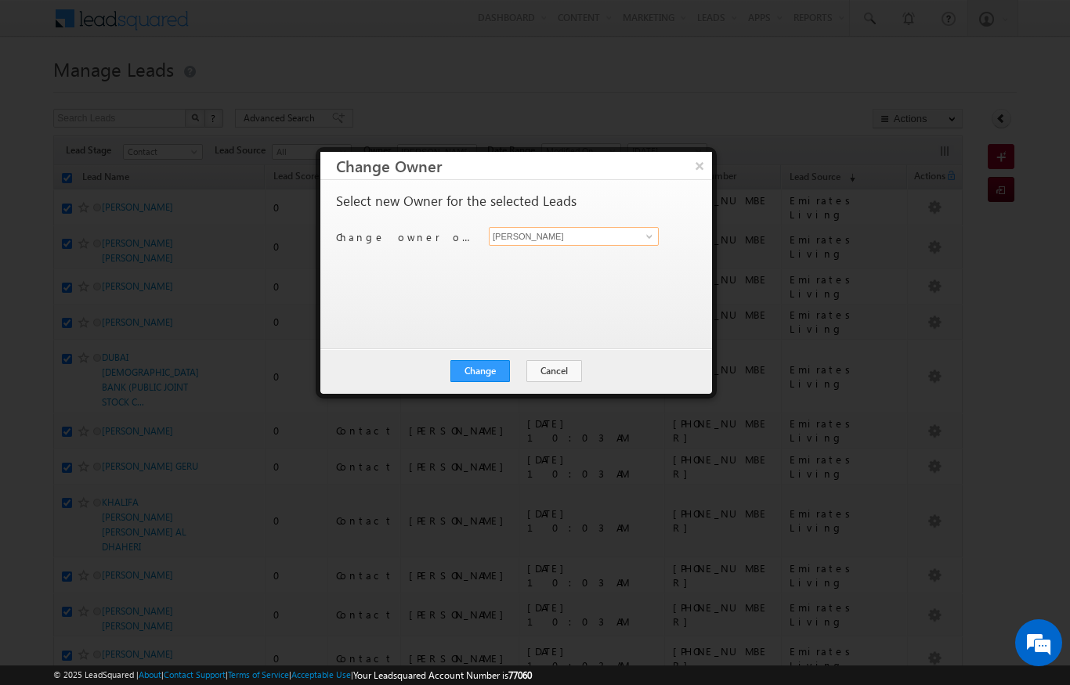
click at [625, 235] on input "[PERSON_NAME]" at bounding box center [574, 236] width 170 height 19
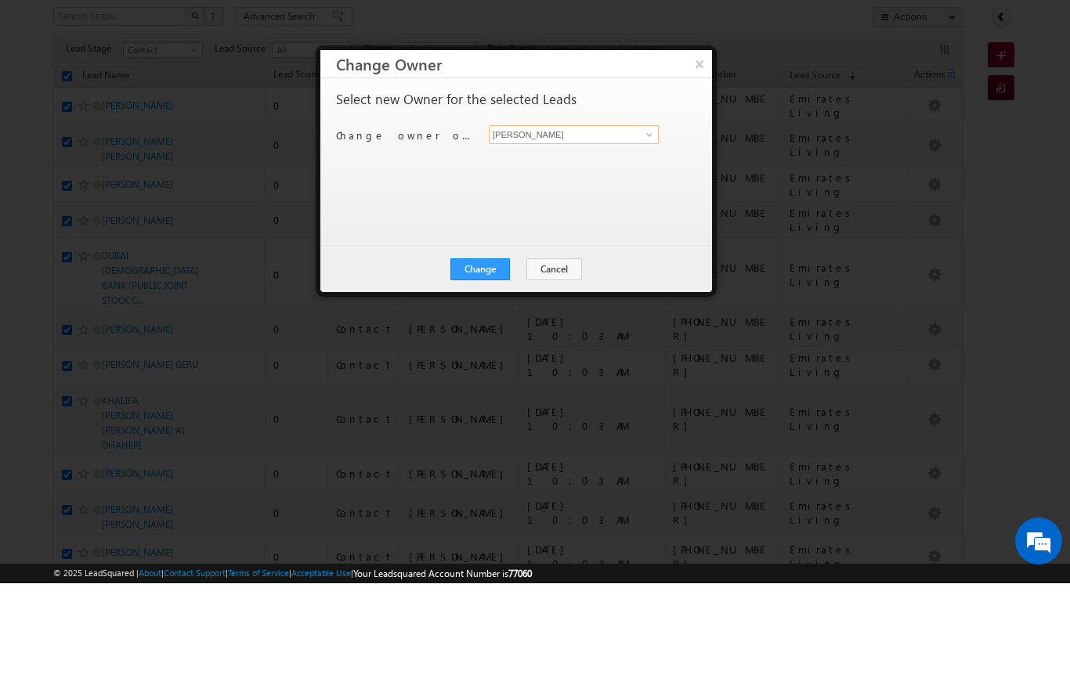
scroll to position [21, 0]
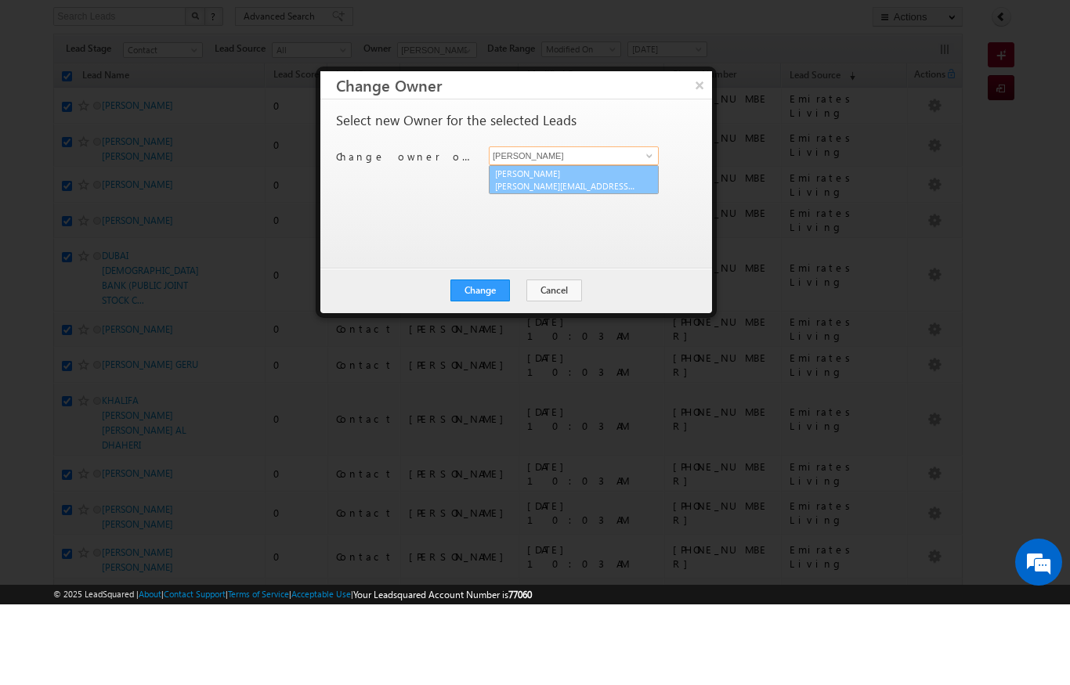
click at [603, 246] on link "Ekta Verhani ekta.verhani@indglobal.ae" at bounding box center [574, 261] width 170 height 30
click at [481, 360] on button "Change" at bounding box center [480, 371] width 60 height 22
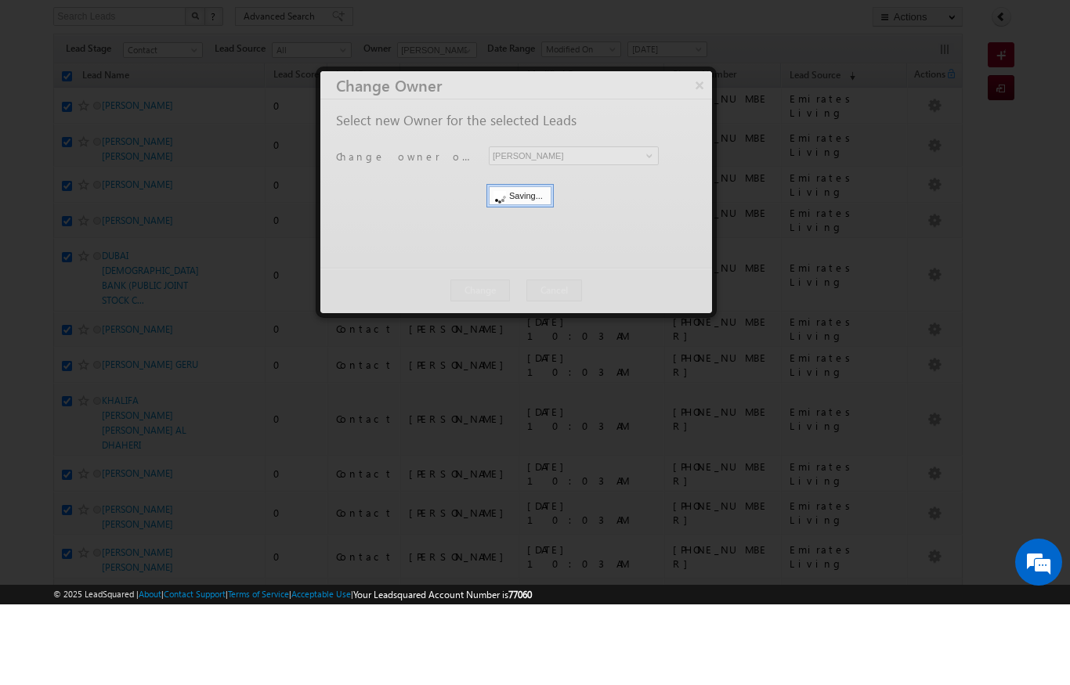
scroll to position [102, 0]
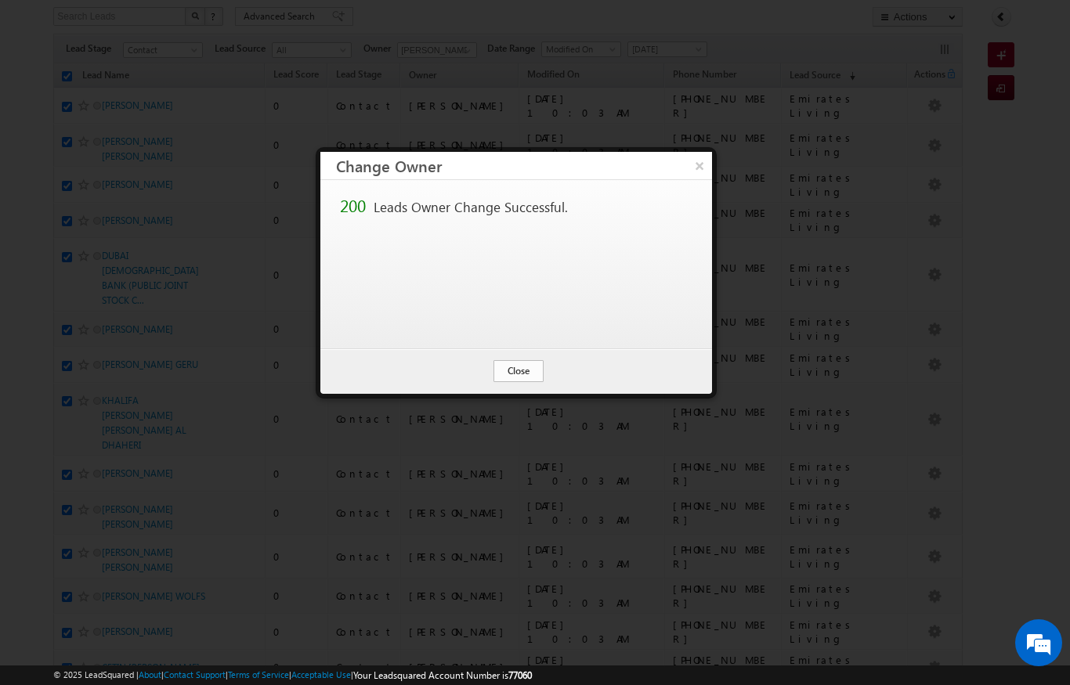
click at [511, 379] on button "Close" at bounding box center [518, 371] width 50 height 22
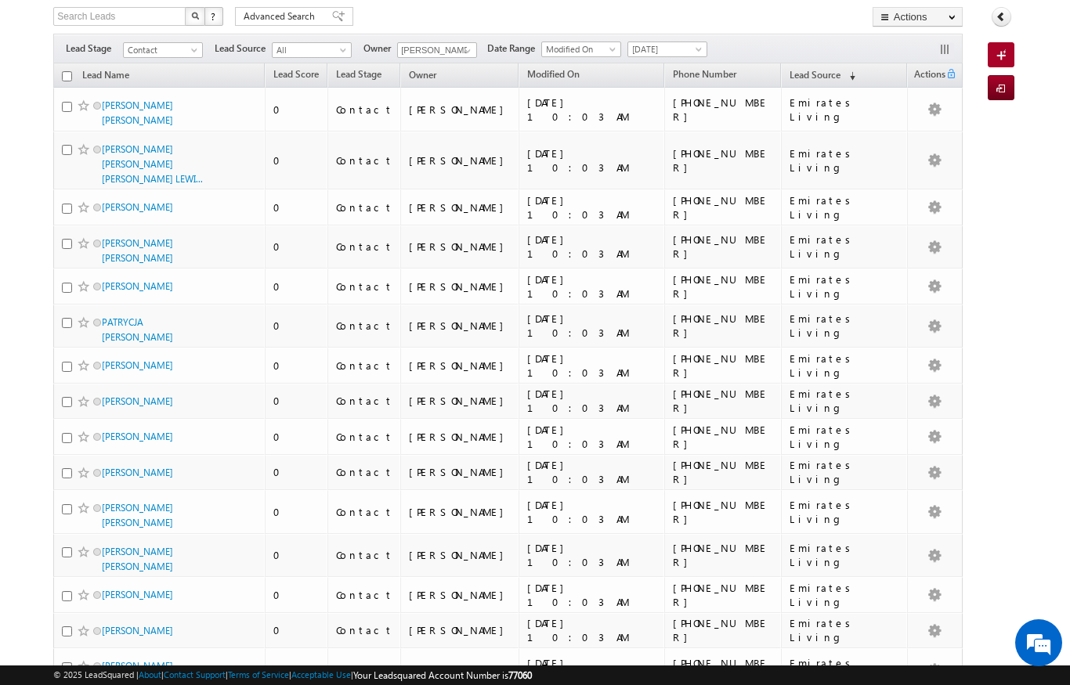
click at [68, 81] on input "checkbox" at bounding box center [67, 76] width 10 height 10
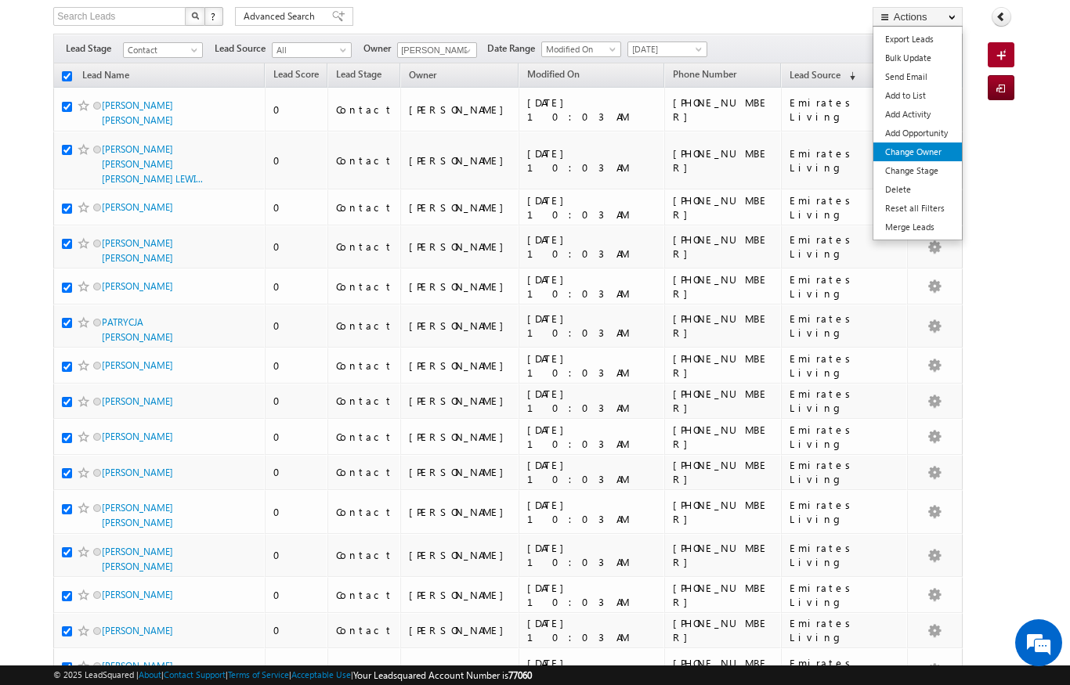
click at [937, 153] on link "Change Owner" at bounding box center [917, 152] width 88 height 19
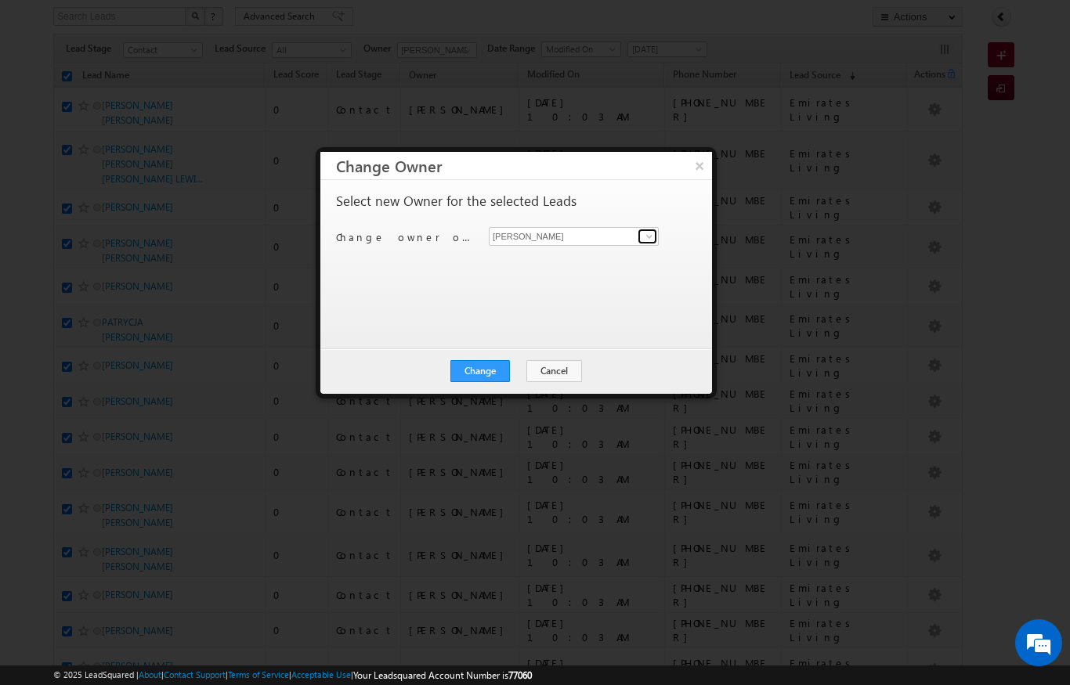
click at [648, 237] on span at bounding box center [649, 236] width 13 height 13
click at [622, 258] on link "Karan Solanki Karan.solanki@indglobal.ae" at bounding box center [574, 261] width 170 height 30
click at [496, 368] on button "Change" at bounding box center [480, 371] width 60 height 22
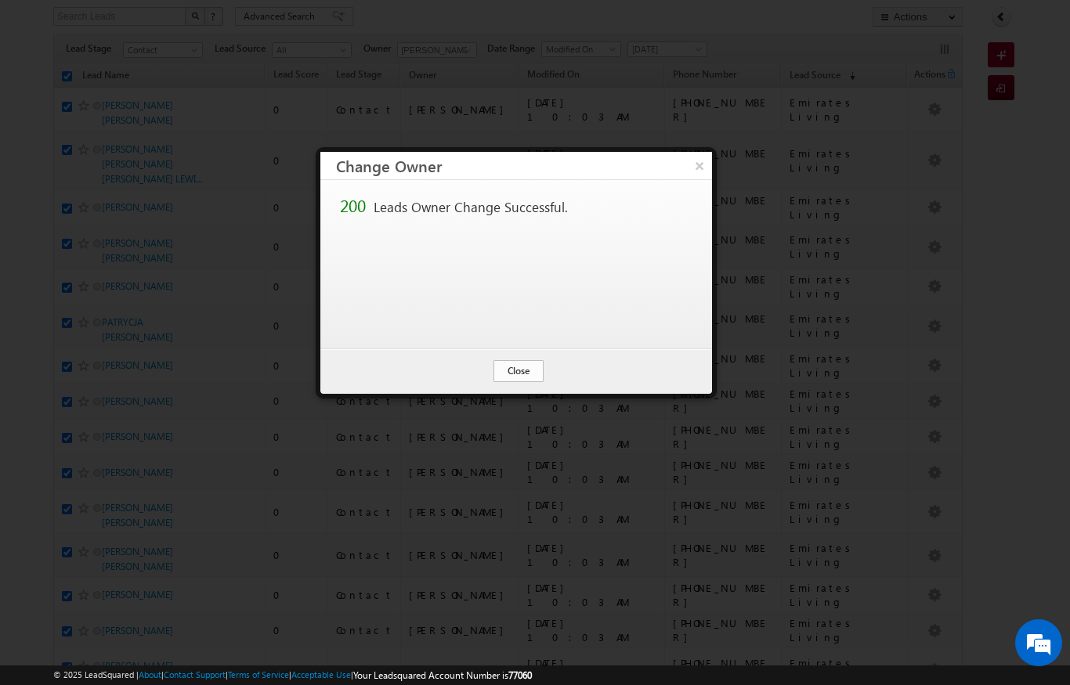
click at [516, 377] on button "Close" at bounding box center [518, 371] width 50 height 22
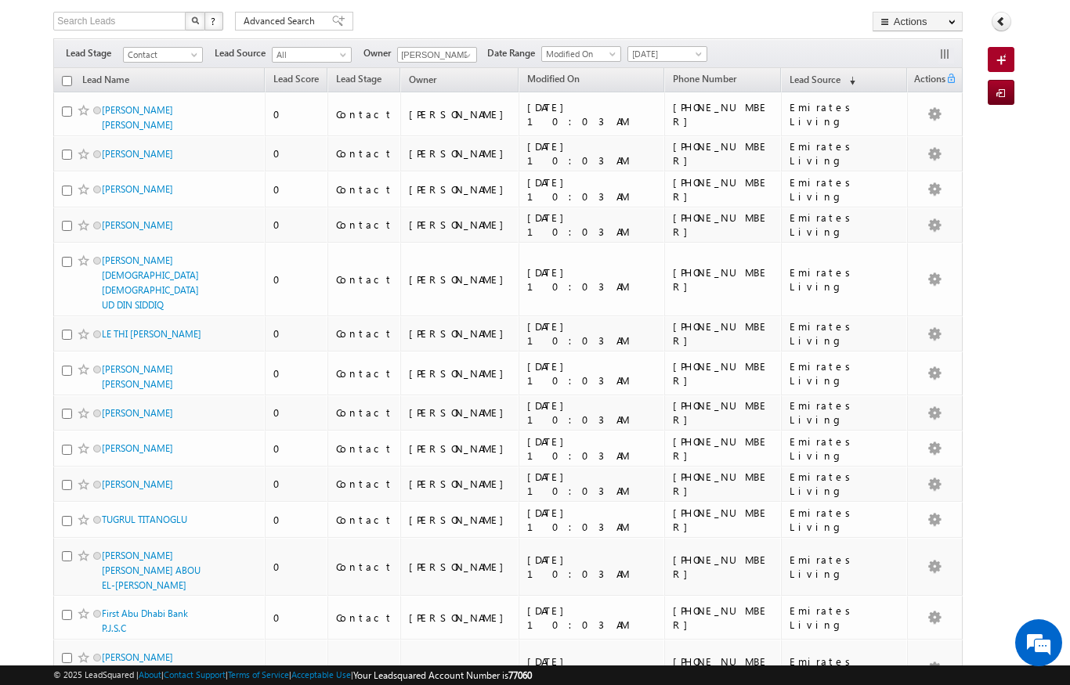
scroll to position [0, 0]
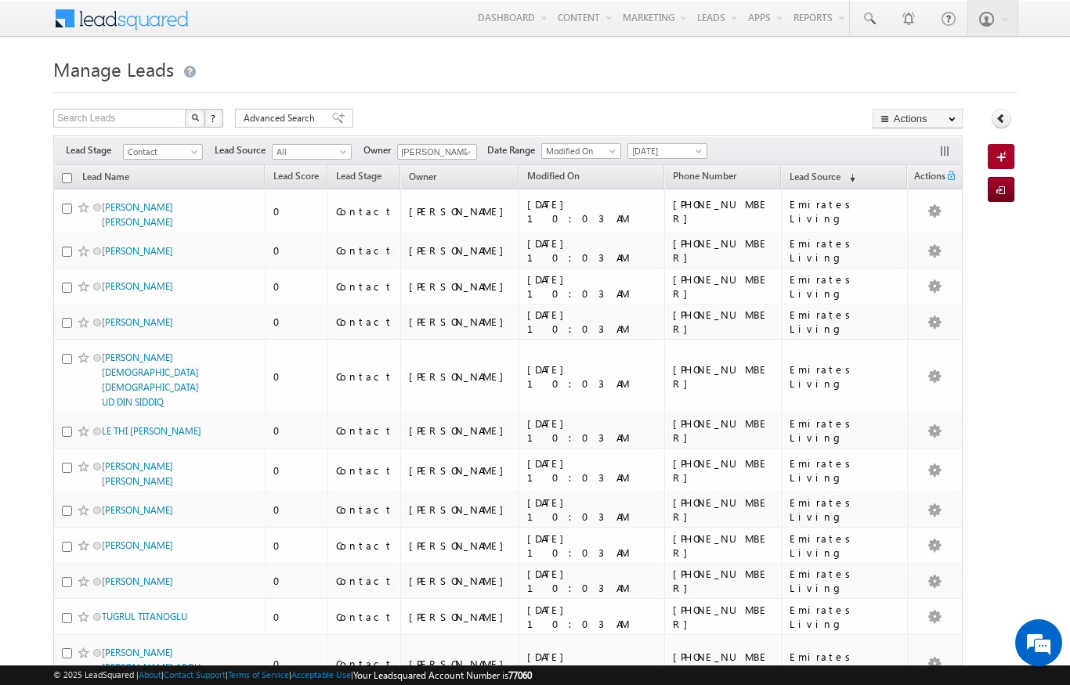
click at [271, 31] on div "Menu Niraj Upadhyay niraj .upad hyay@ indgl obal. ae indgl obal." at bounding box center [534, 19] width 962 height 38
click at [271, 30] on div "Menu Niraj Upadhyay niraj .upad hyay@ indgl obal. ae indgl obal." at bounding box center [534, 19] width 962 height 38
click at [271, 31] on div "Menu Niraj Upadhyay niraj .upad hyay@ indgl obal. ae indgl obal." at bounding box center [534, 19] width 962 height 38
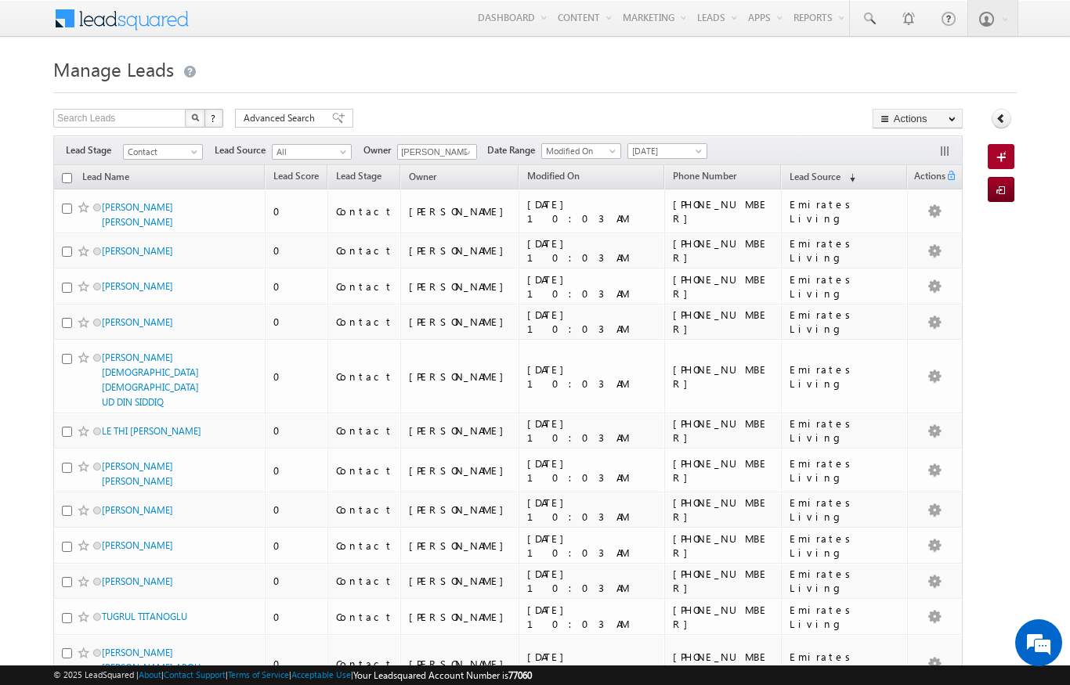
click at [273, 27] on div "Menu Niraj Upadhyay niraj .upad hyay@ indgl obal. ae indgl obal." at bounding box center [534, 19] width 962 height 38
click at [272, 27] on div "Menu Niraj Upadhyay niraj .upad hyay@ indgl obal. ae indgl obal." at bounding box center [534, 19] width 962 height 38
click at [806, 55] on link "Reports Home" at bounding box center [851, 53] width 125 height 33
